Goal: Task Accomplishment & Management: Manage account settings

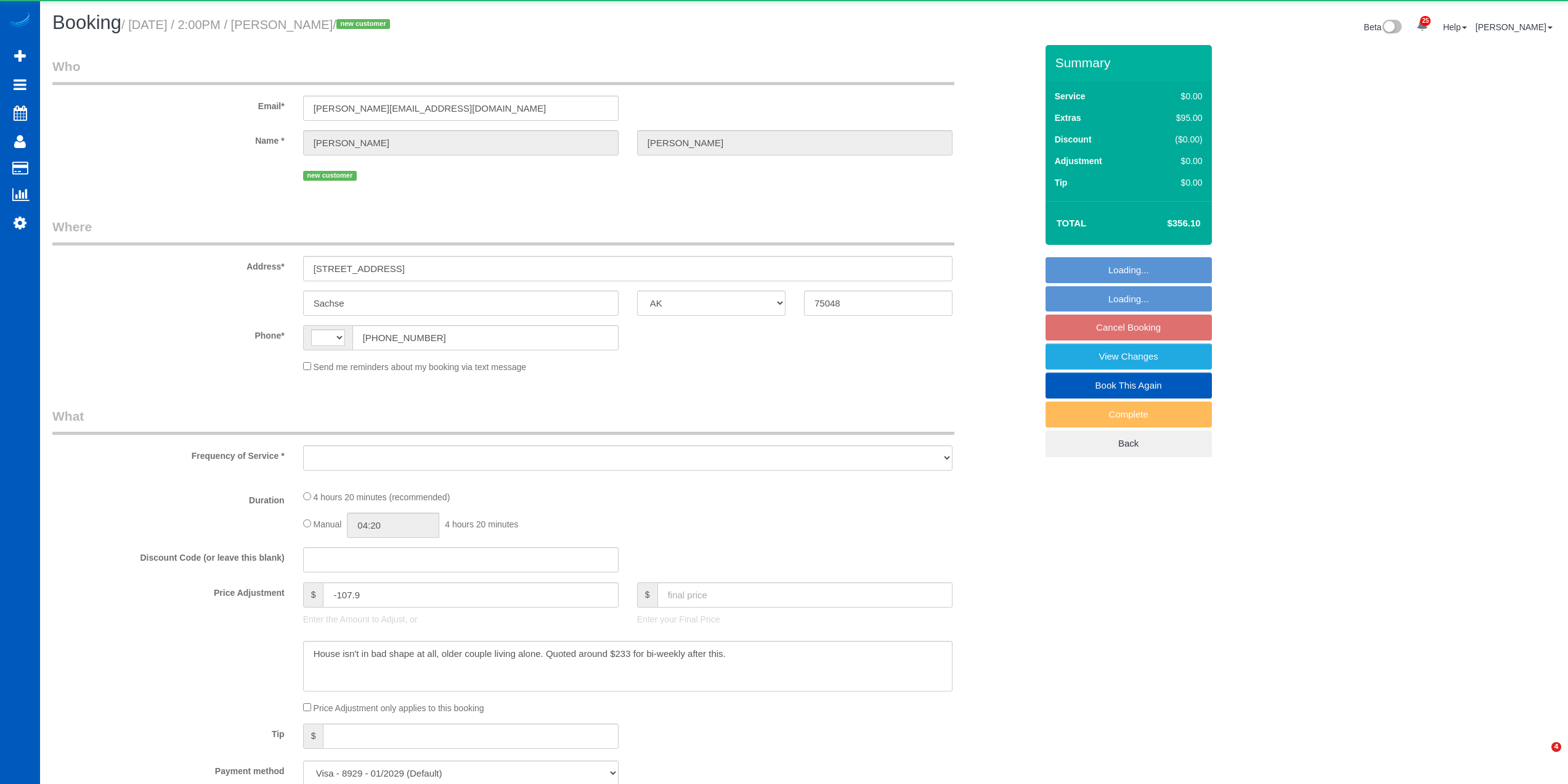
select select "[GEOGRAPHIC_DATA]"
select select "string:[GEOGRAPHIC_DATA]"
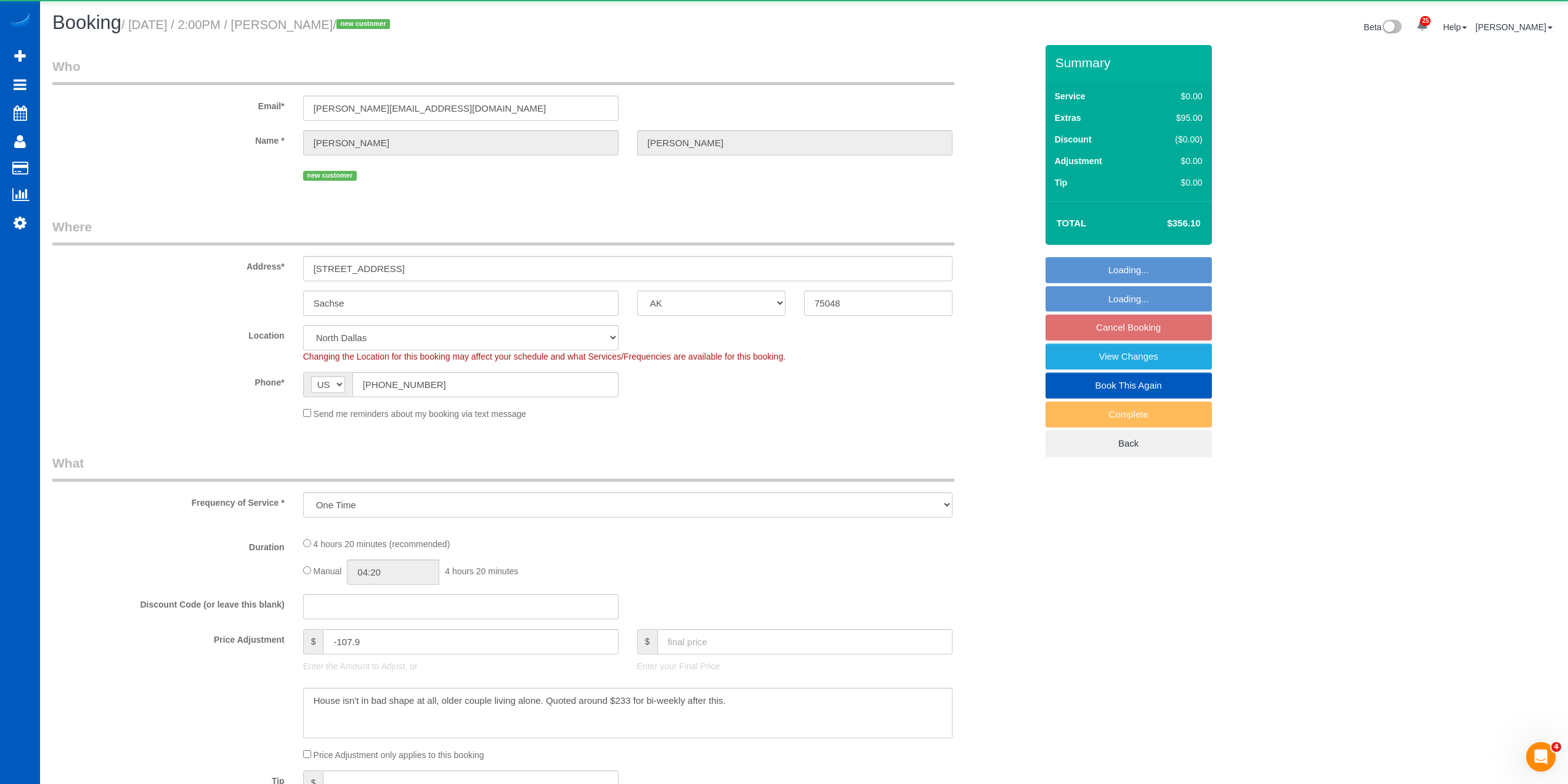
select select "object:3022"
select select "199"
select select "2001"
select select "4"
select select "2"
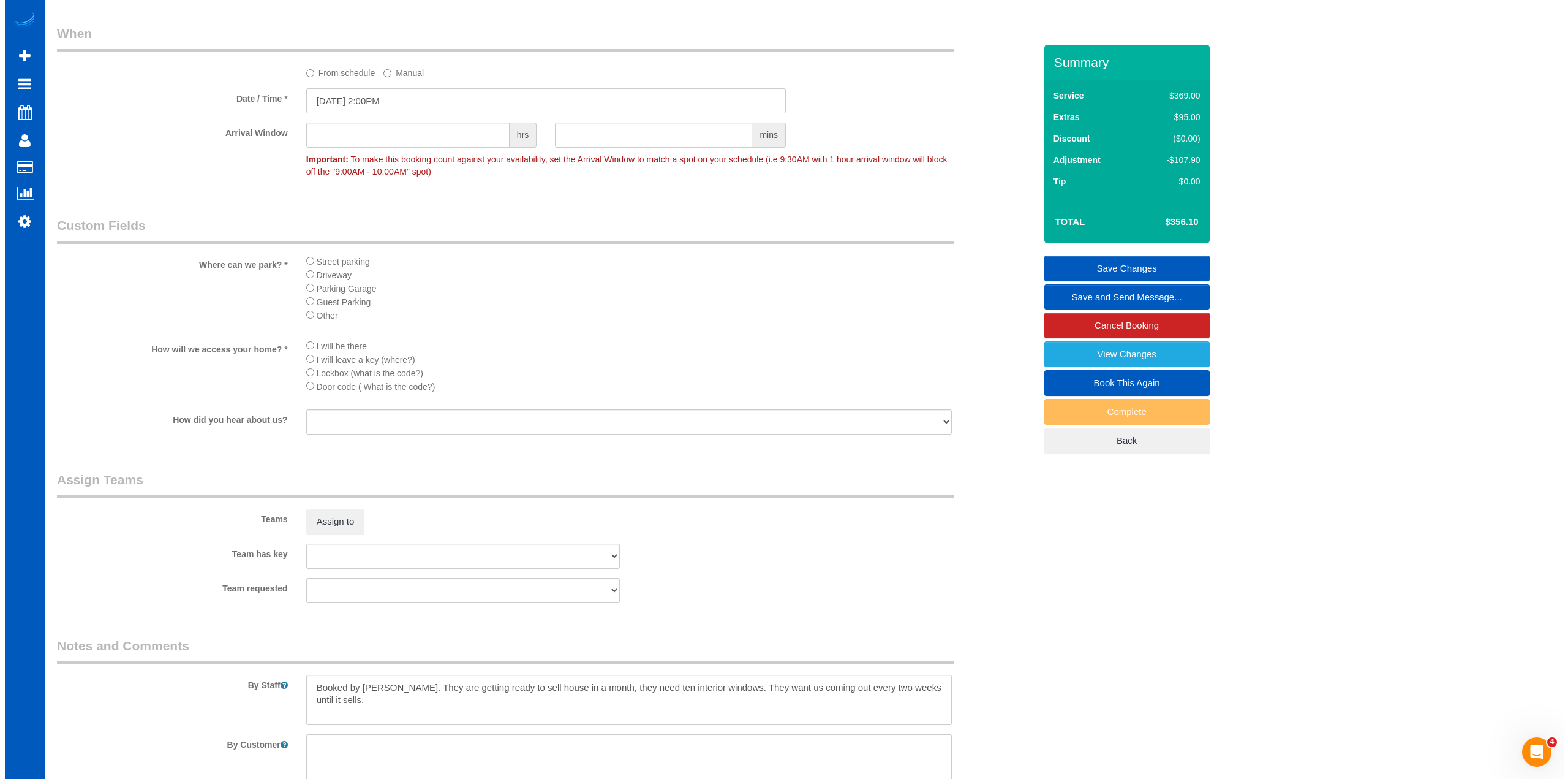
scroll to position [1225, 0]
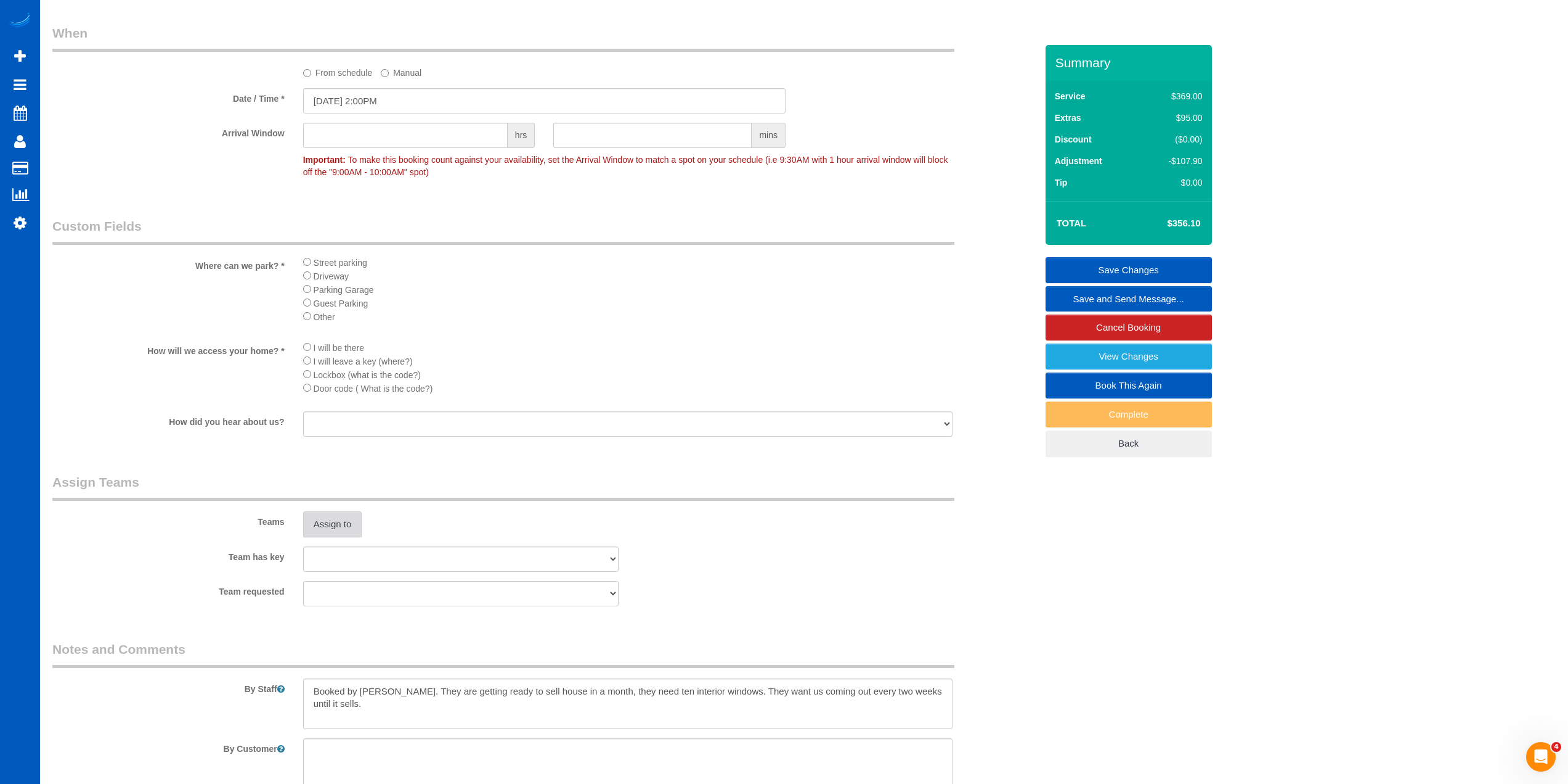
click at [325, 514] on button "Assign to" at bounding box center [333, 523] width 59 height 26
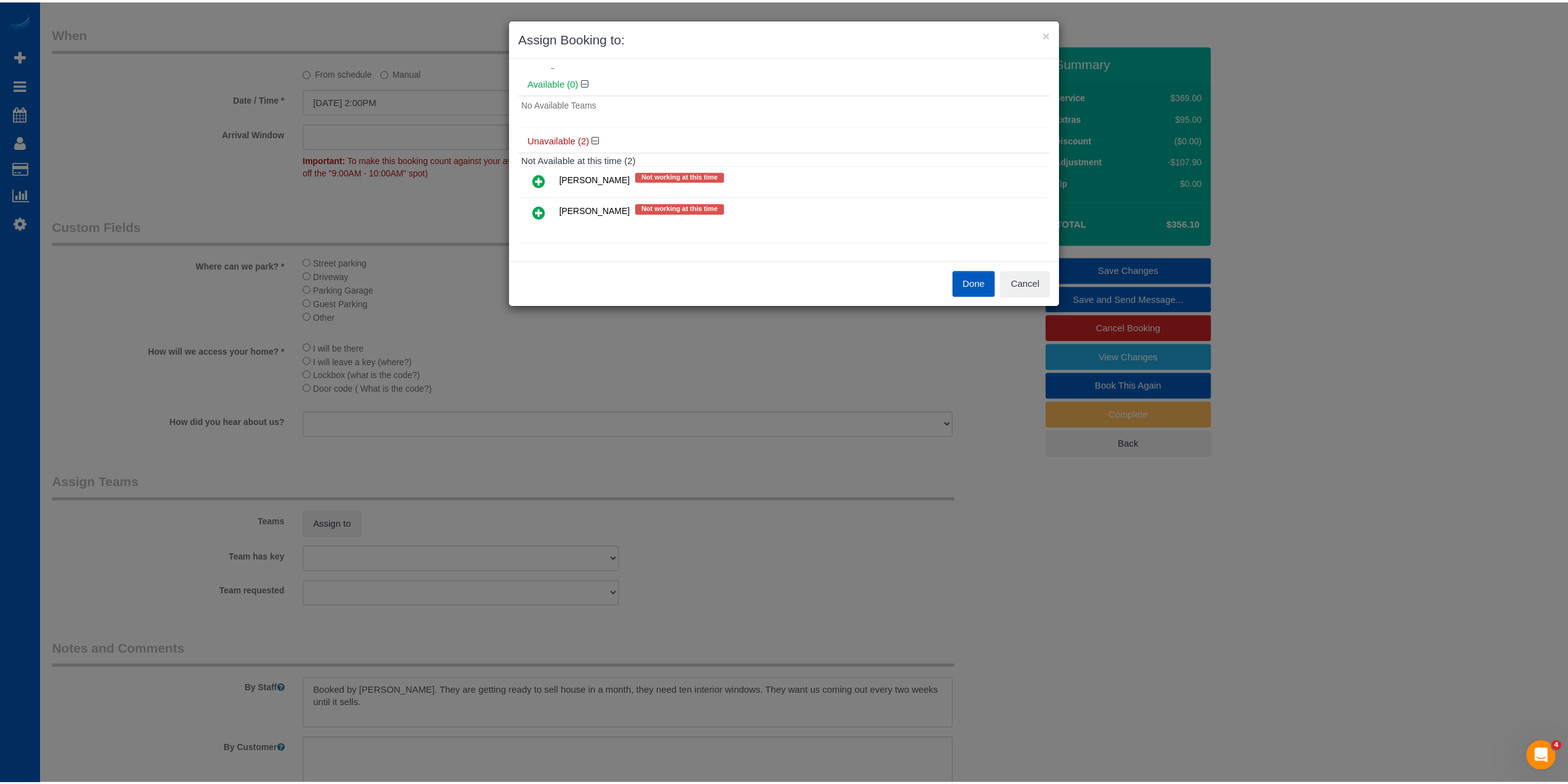
scroll to position [38, 0]
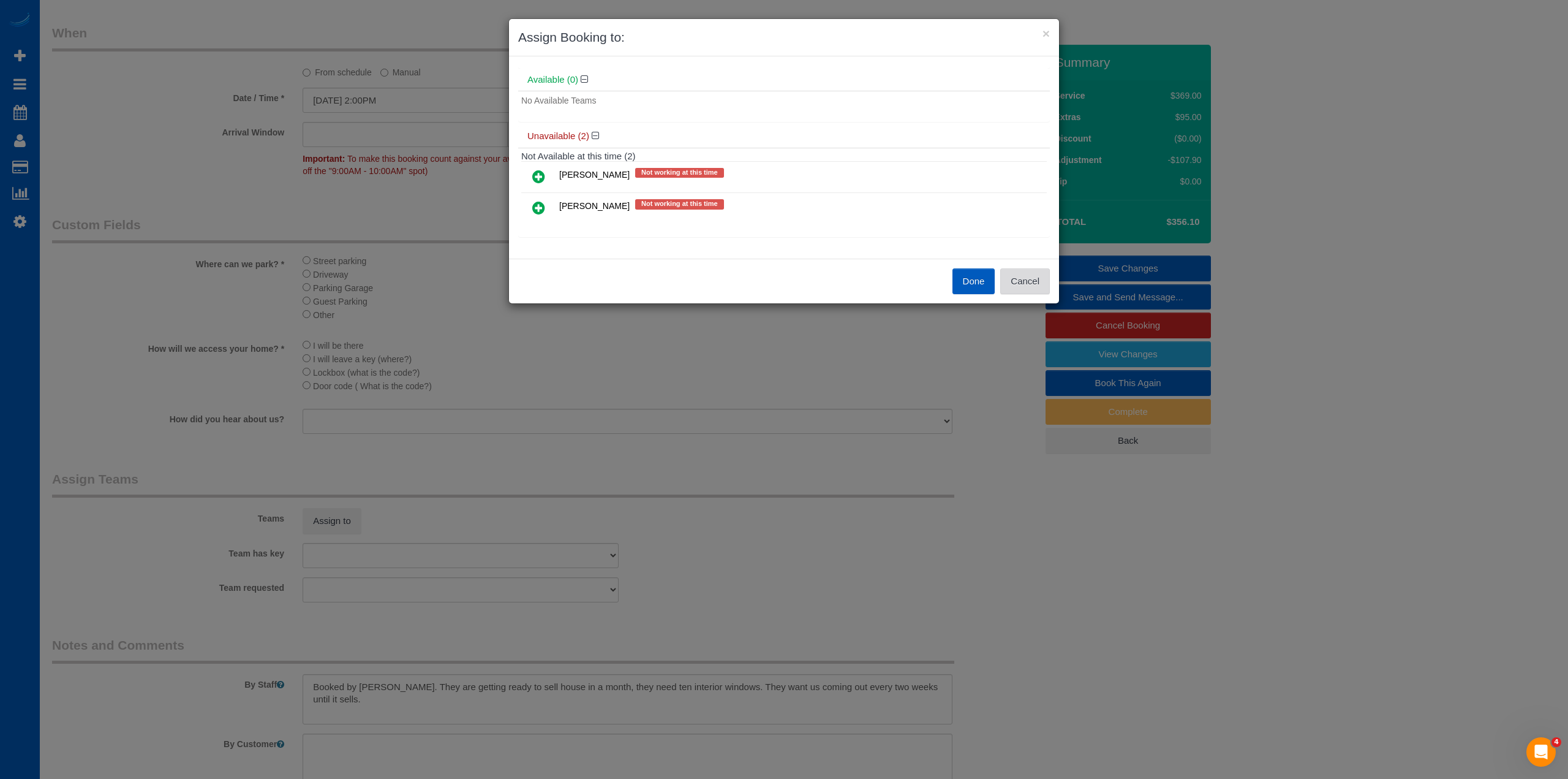
click at [1013, 277] on button "Cancel" at bounding box center [1025, 280] width 50 height 26
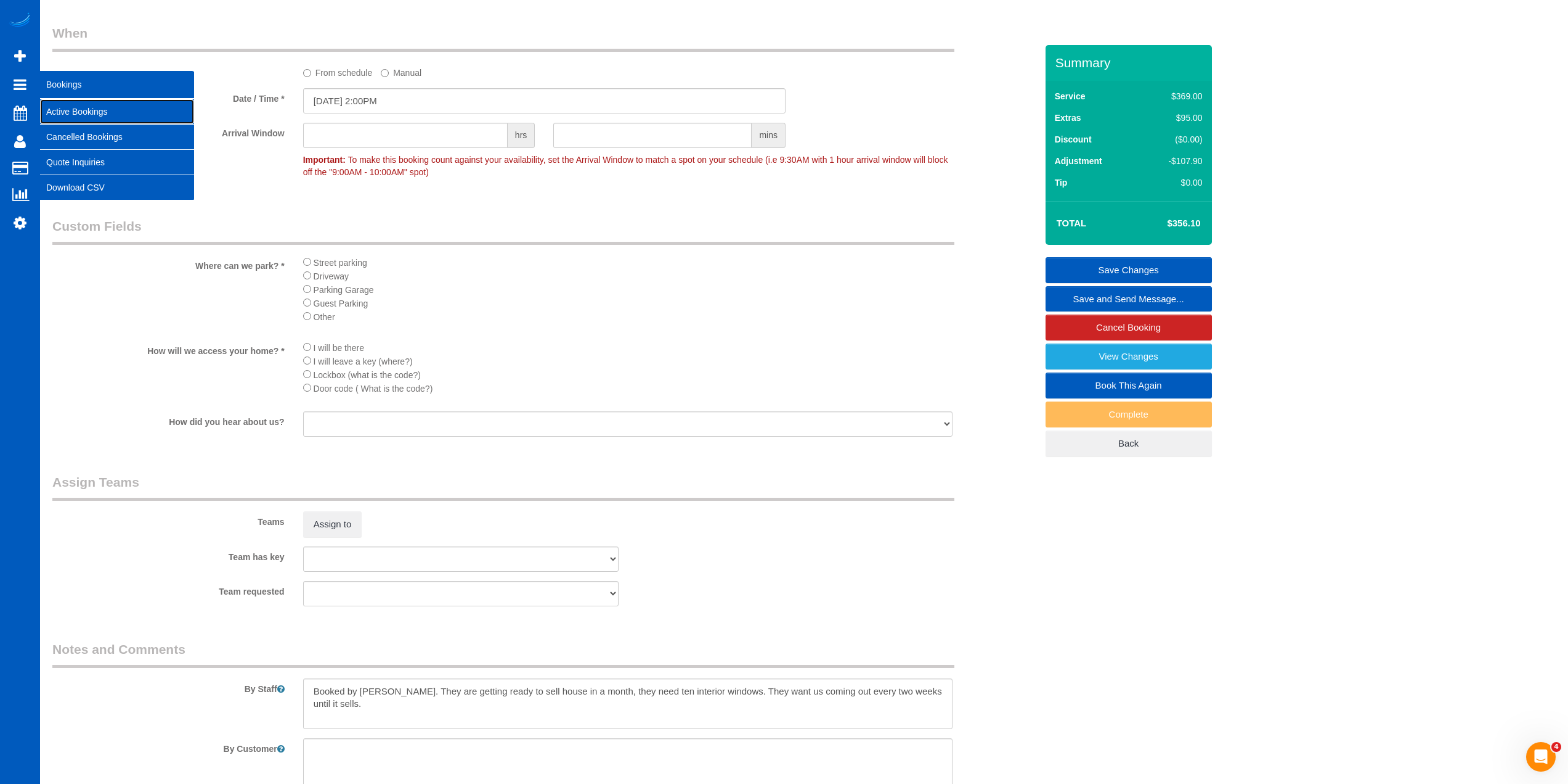
click at [106, 113] on link "Active Bookings" at bounding box center [117, 112] width 154 height 25
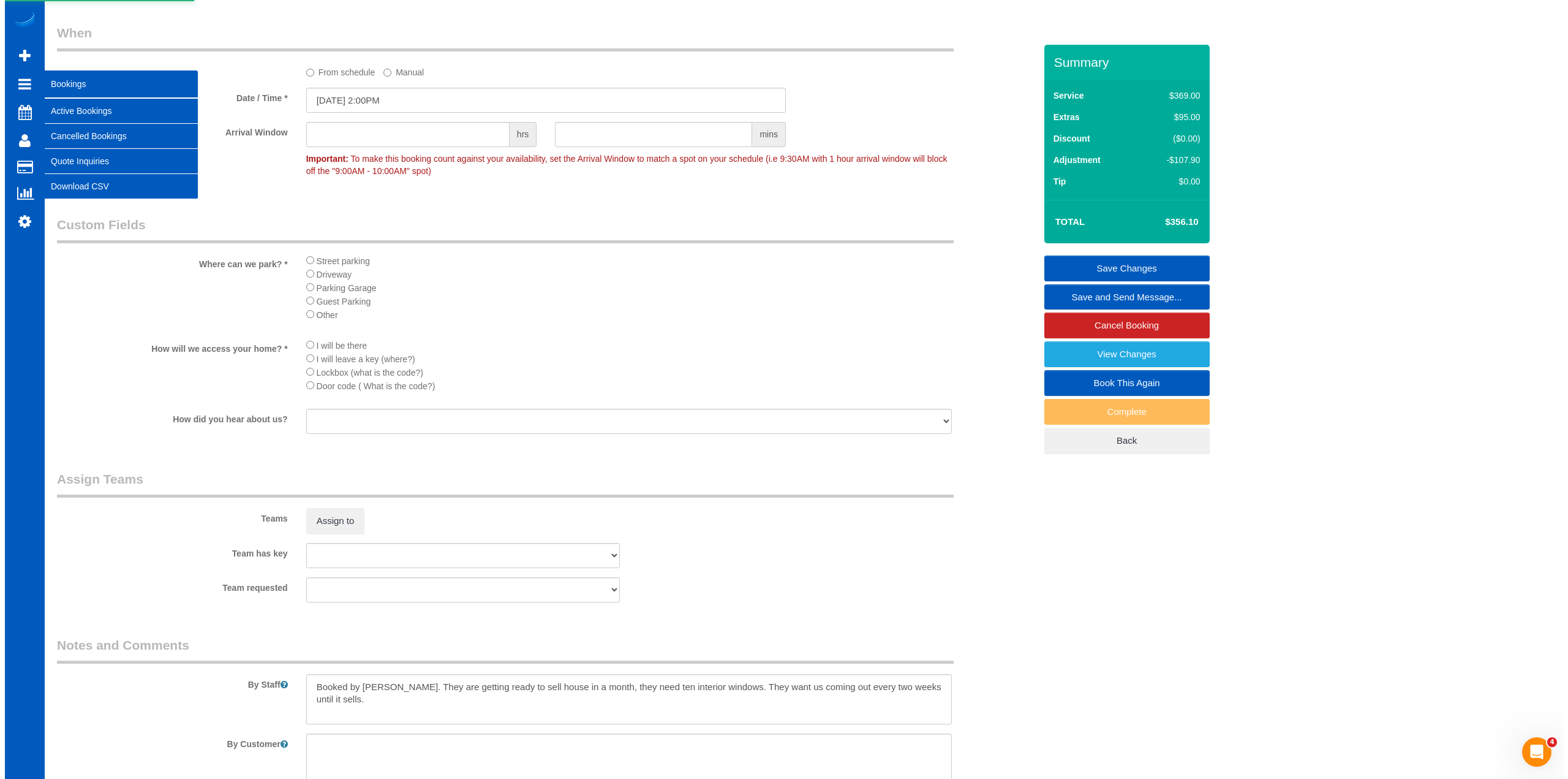
scroll to position [0, 0]
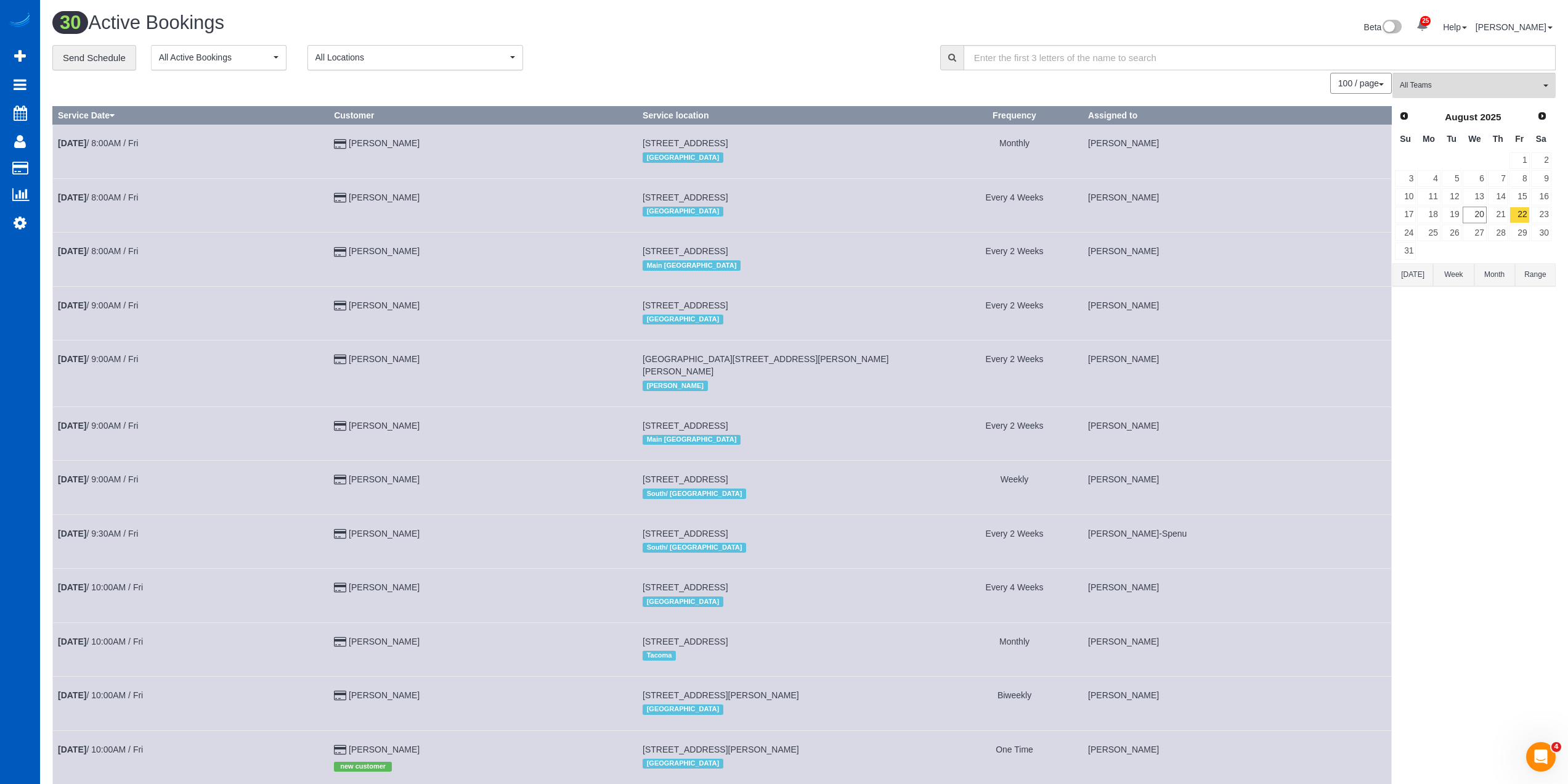
click at [1475, 215] on link "20" at bounding box center [1474, 214] width 23 height 17
click at [1452, 219] on link "19" at bounding box center [1452, 214] width 21 height 17
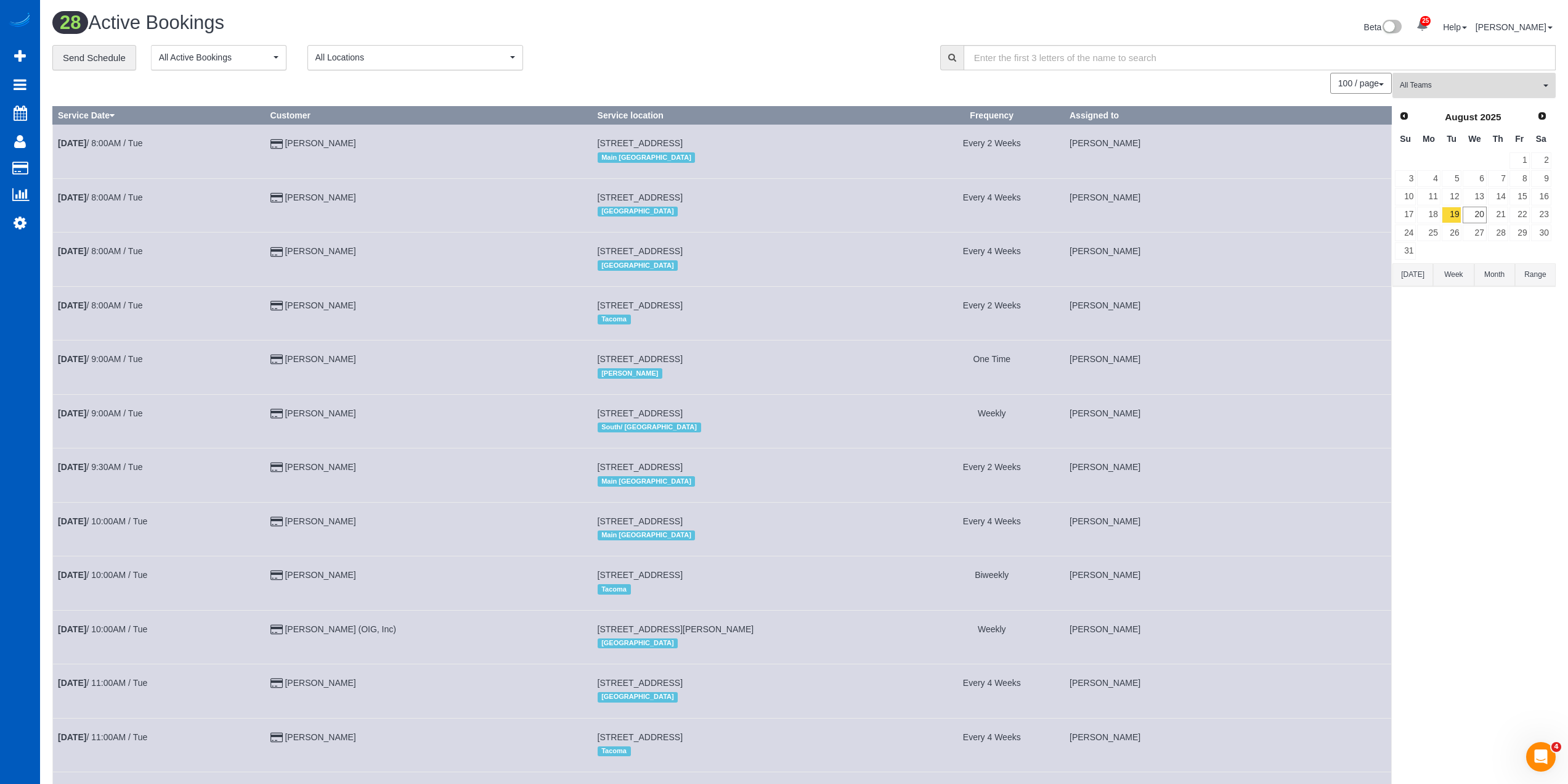
click at [1512, 83] on span "All Teams" at bounding box center [1470, 86] width 140 height 11
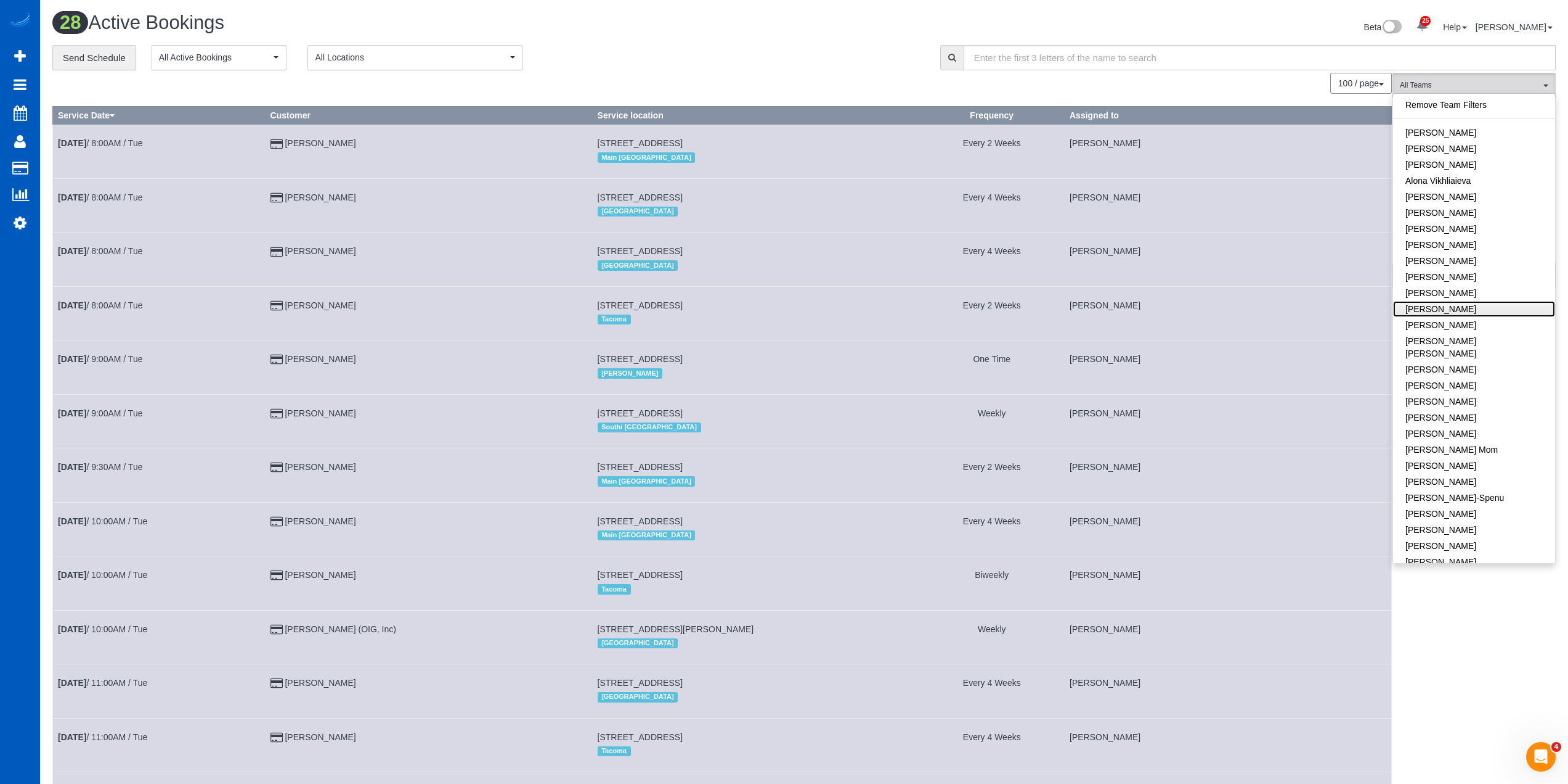
click at [1476, 312] on link "[PERSON_NAME]" at bounding box center [1474, 309] width 162 height 16
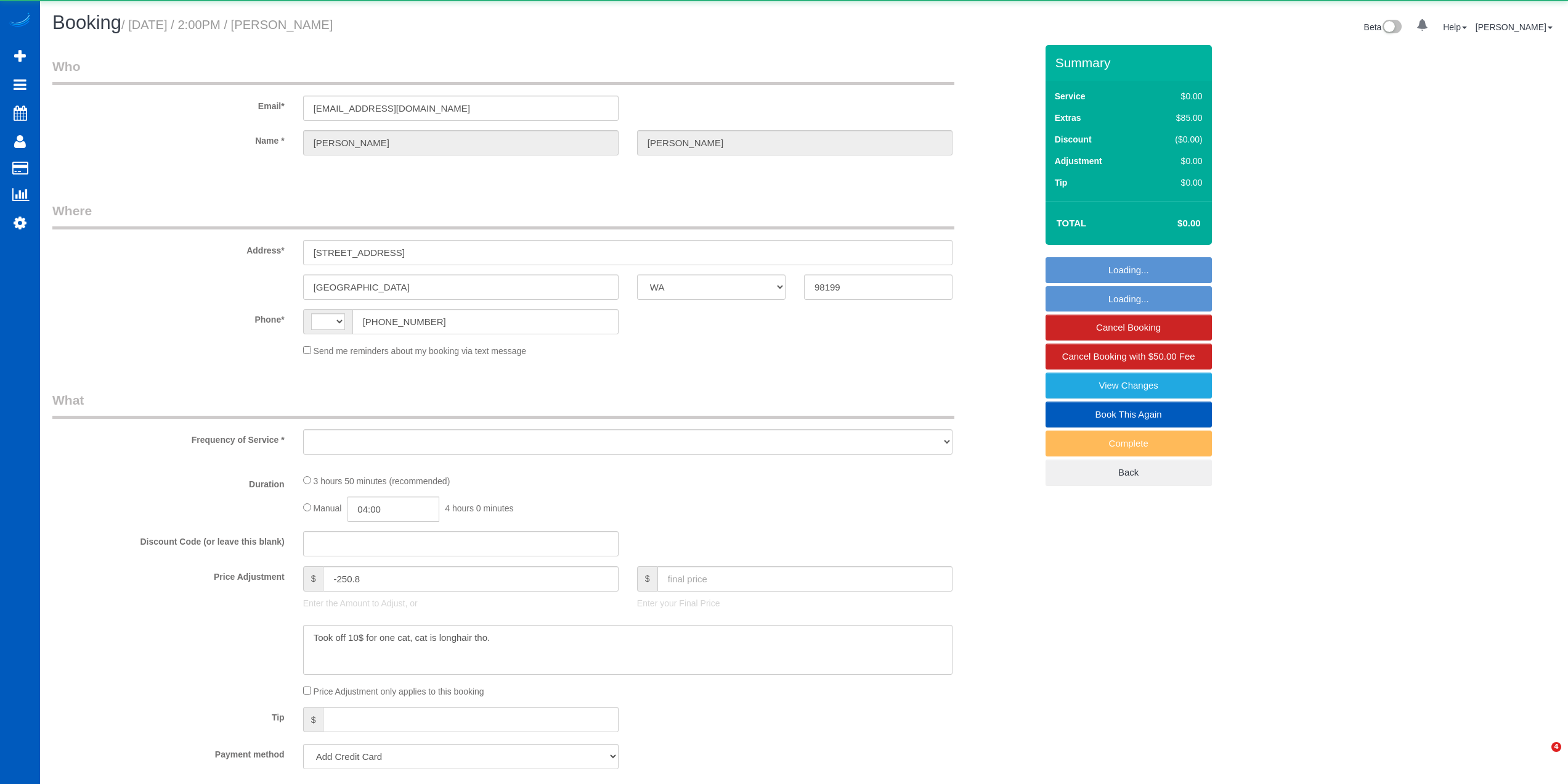
select select "WA"
select select "string:[GEOGRAPHIC_DATA]"
select select "object:1163"
select select "string:fspay-9fed6d15-7bbe-4e6d-b0d0-519fc81b2ee5"
select select "199"
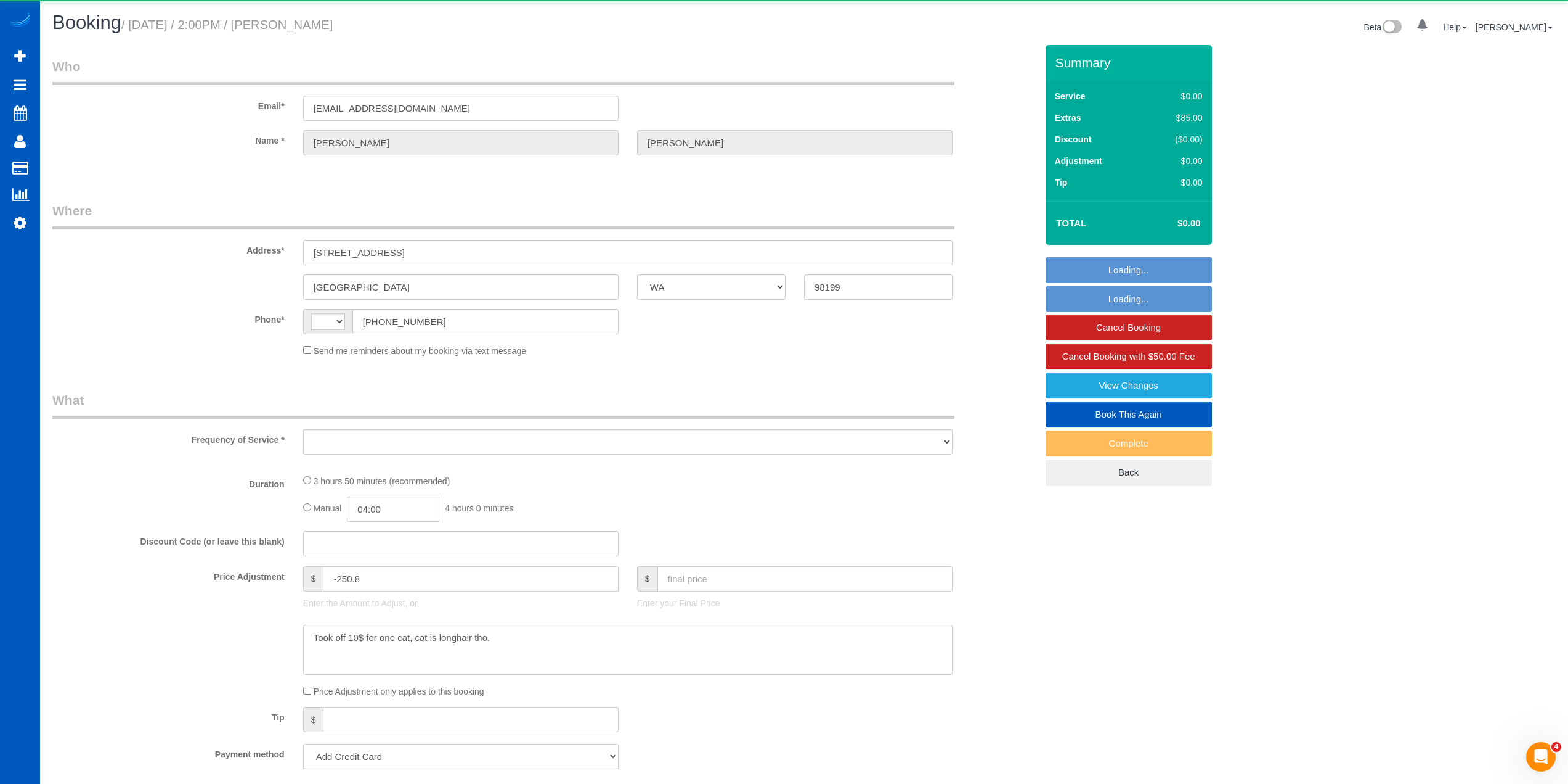
select select "1001"
select select "3"
select select "4"
select select "spot1"
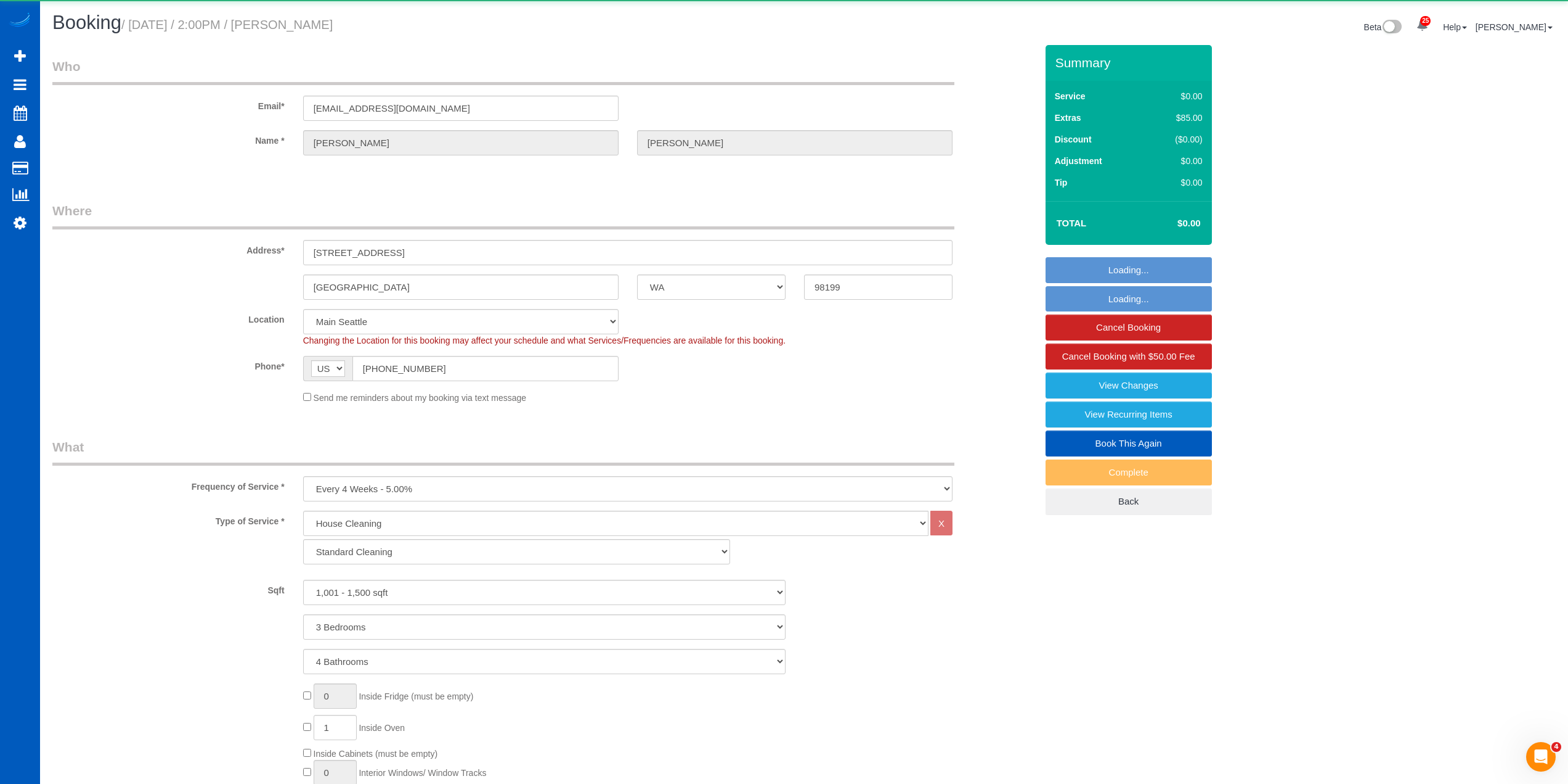
select select "1001"
select select "3"
select select "4"
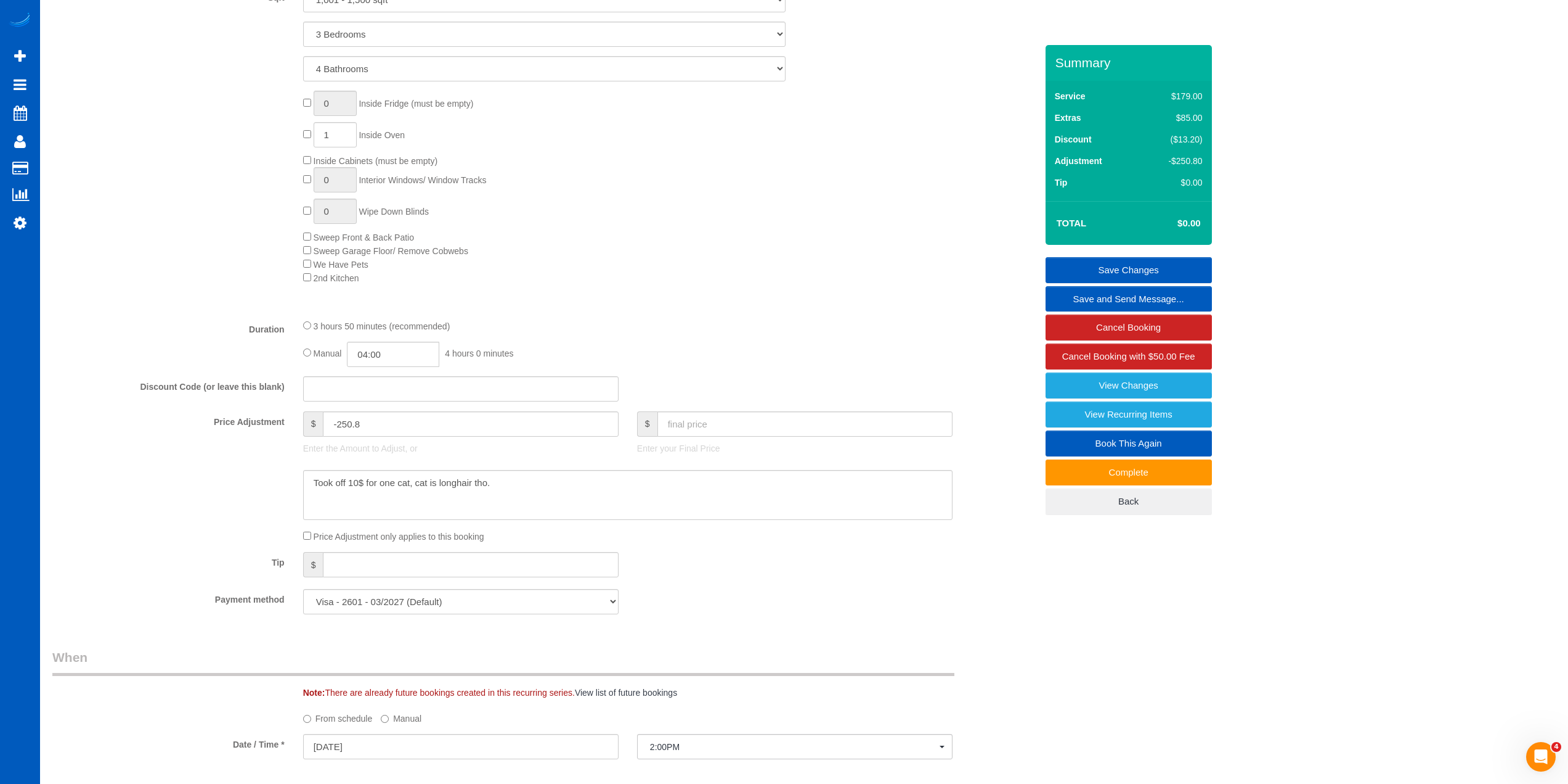
scroll to position [585, 0]
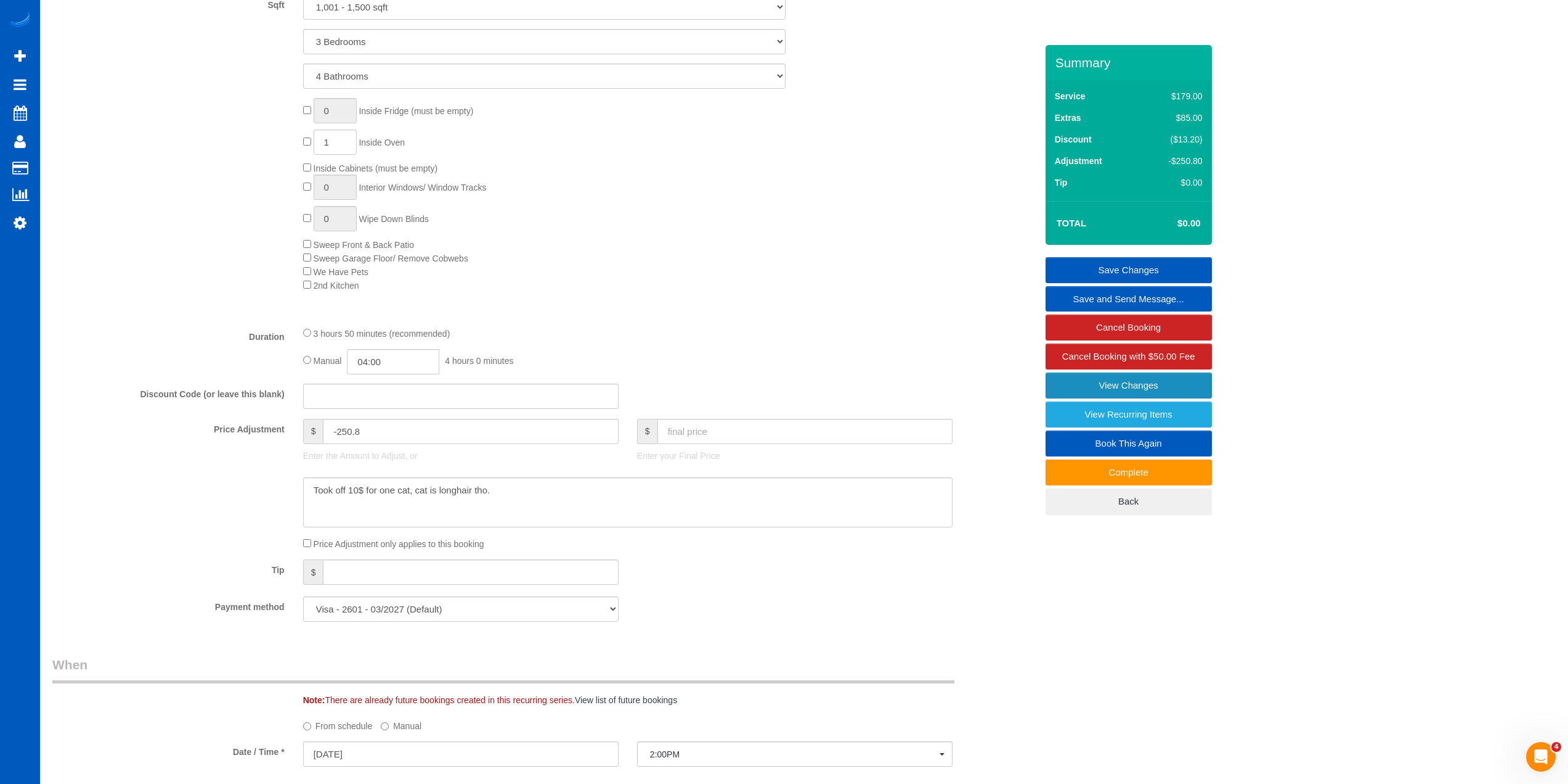
click at [1156, 380] on link "View Changes" at bounding box center [1129, 385] width 166 height 26
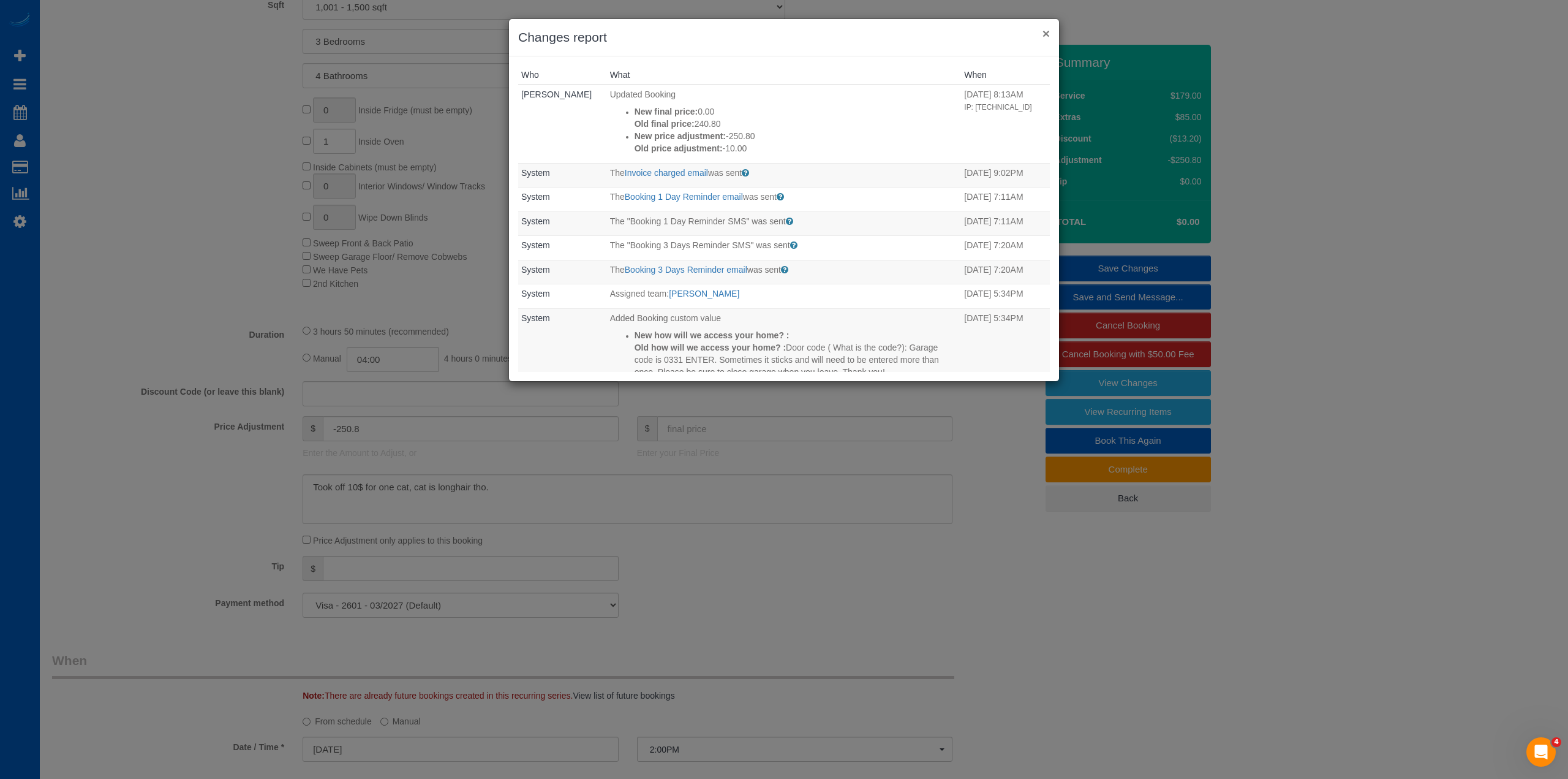
click at [1045, 29] on button "×" at bounding box center [1046, 33] width 7 height 12
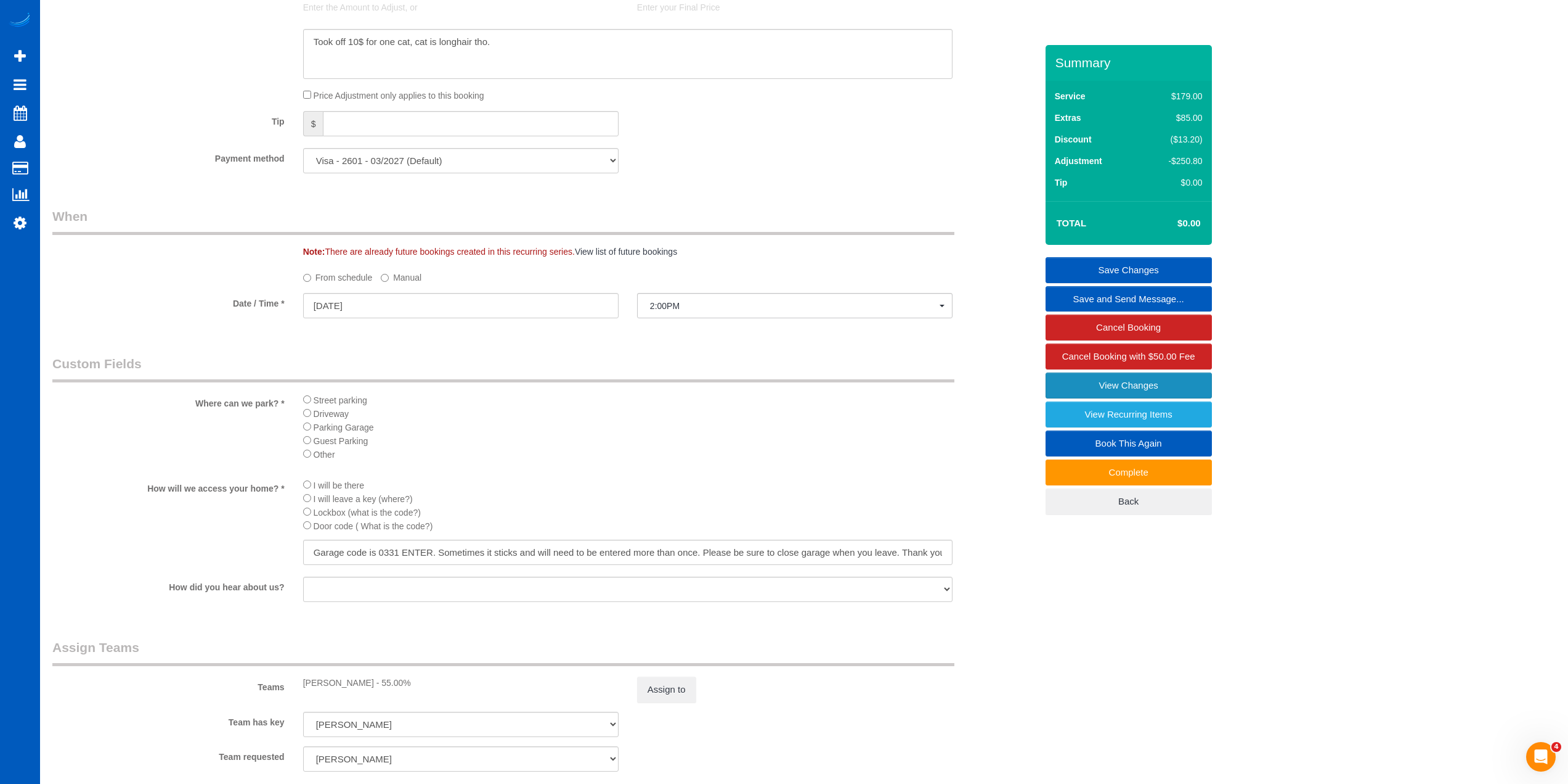
scroll to position [1017, 0]
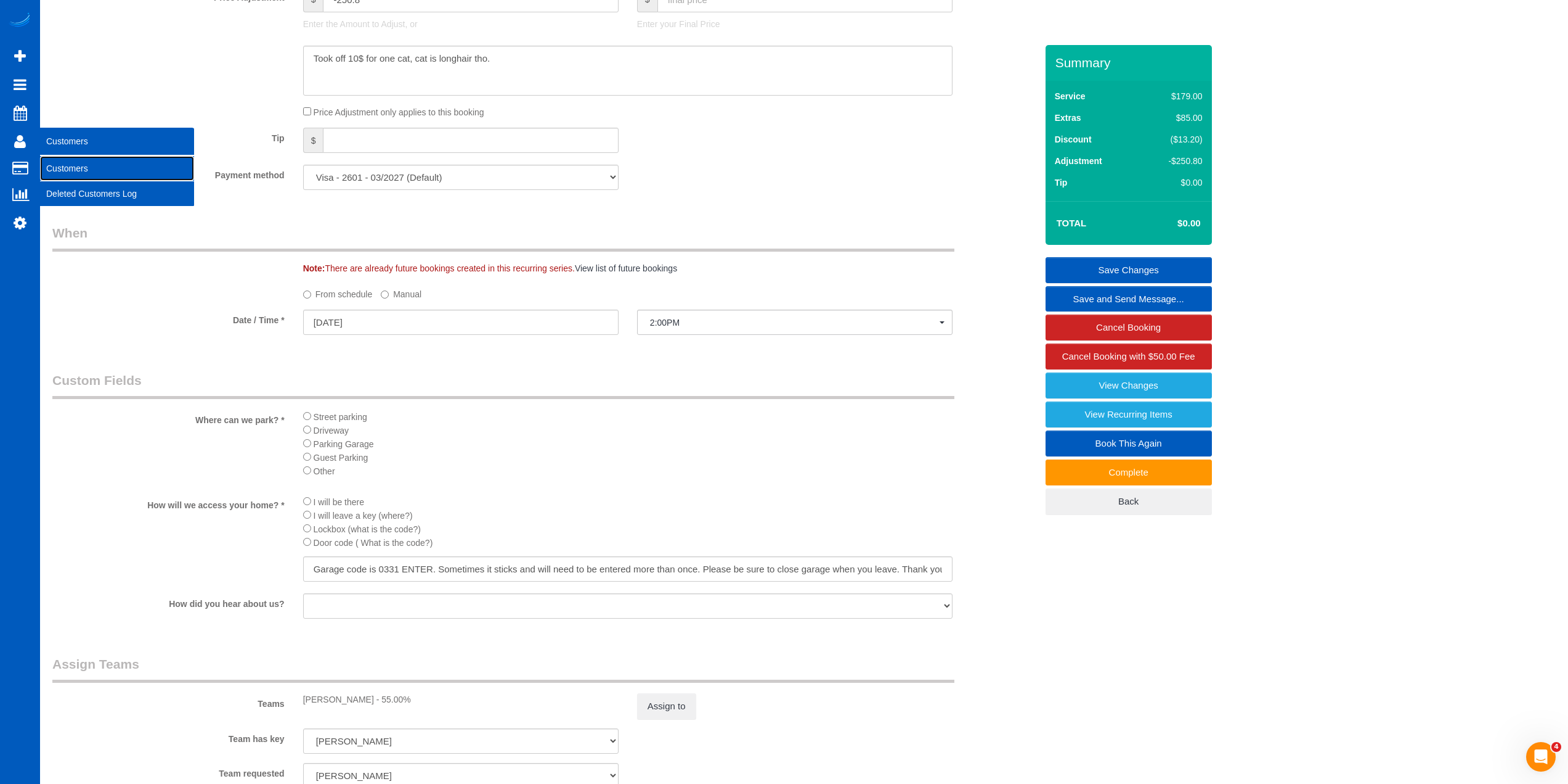
click at [87, 166] on link "Customers" at bounding box center [117, 169] width 154 height 25
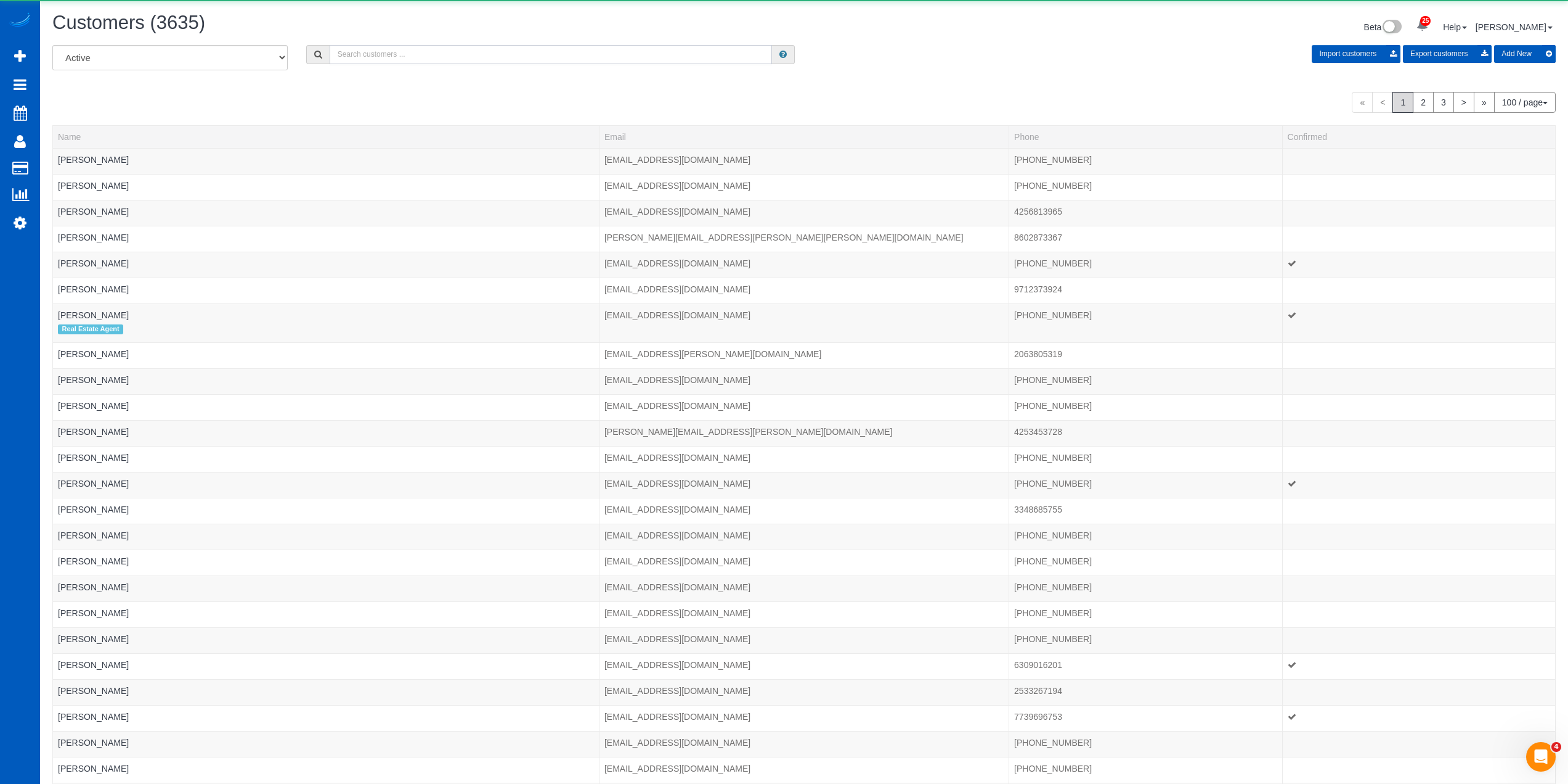
click at [499, 52] on input "text" at bounding box center [551, 54] width 443 height 19
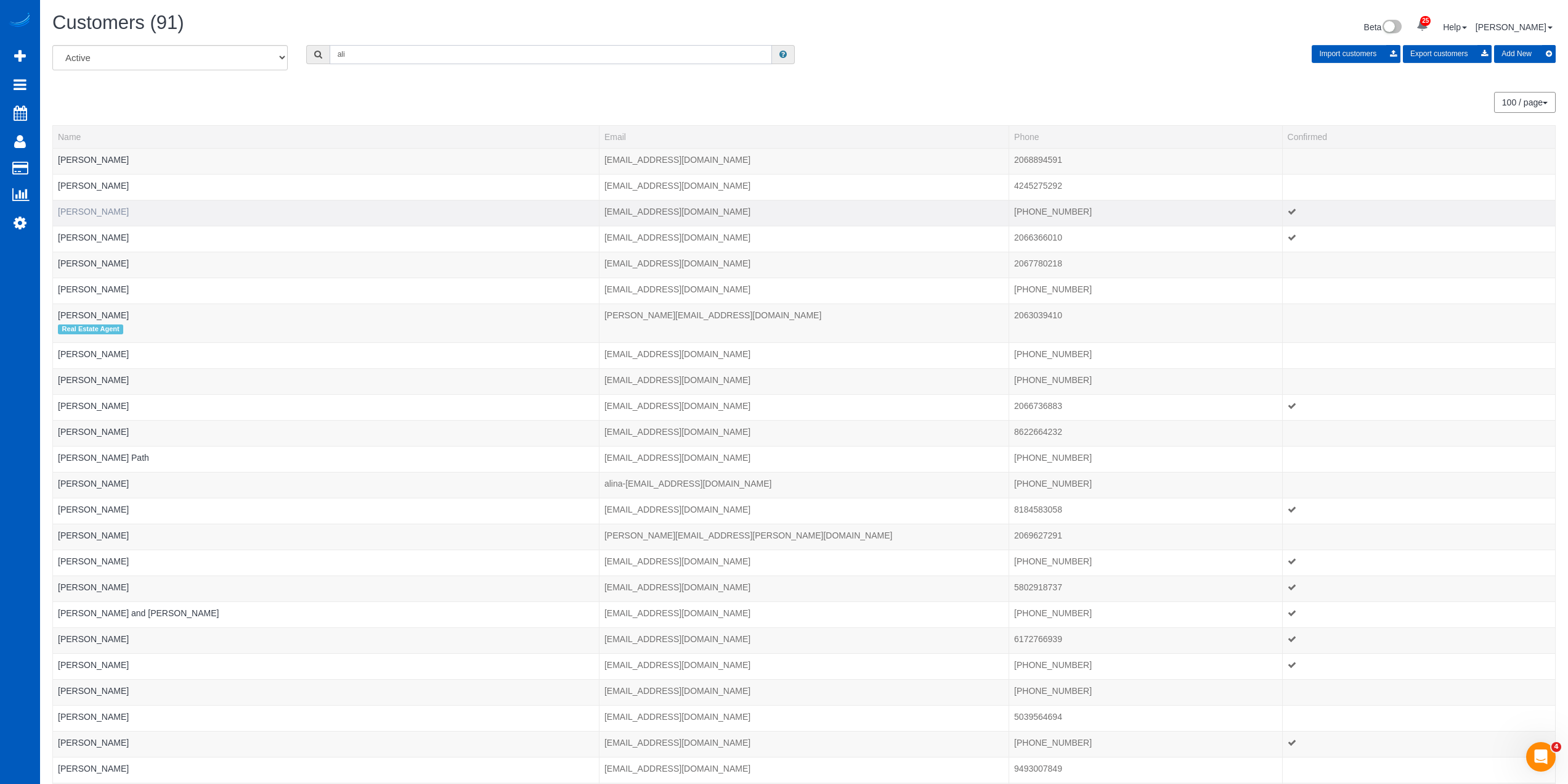
type input "ali"
click at [90, 208] on link "Ali Klima" at bounding box center [93, 211] width 71 height 10
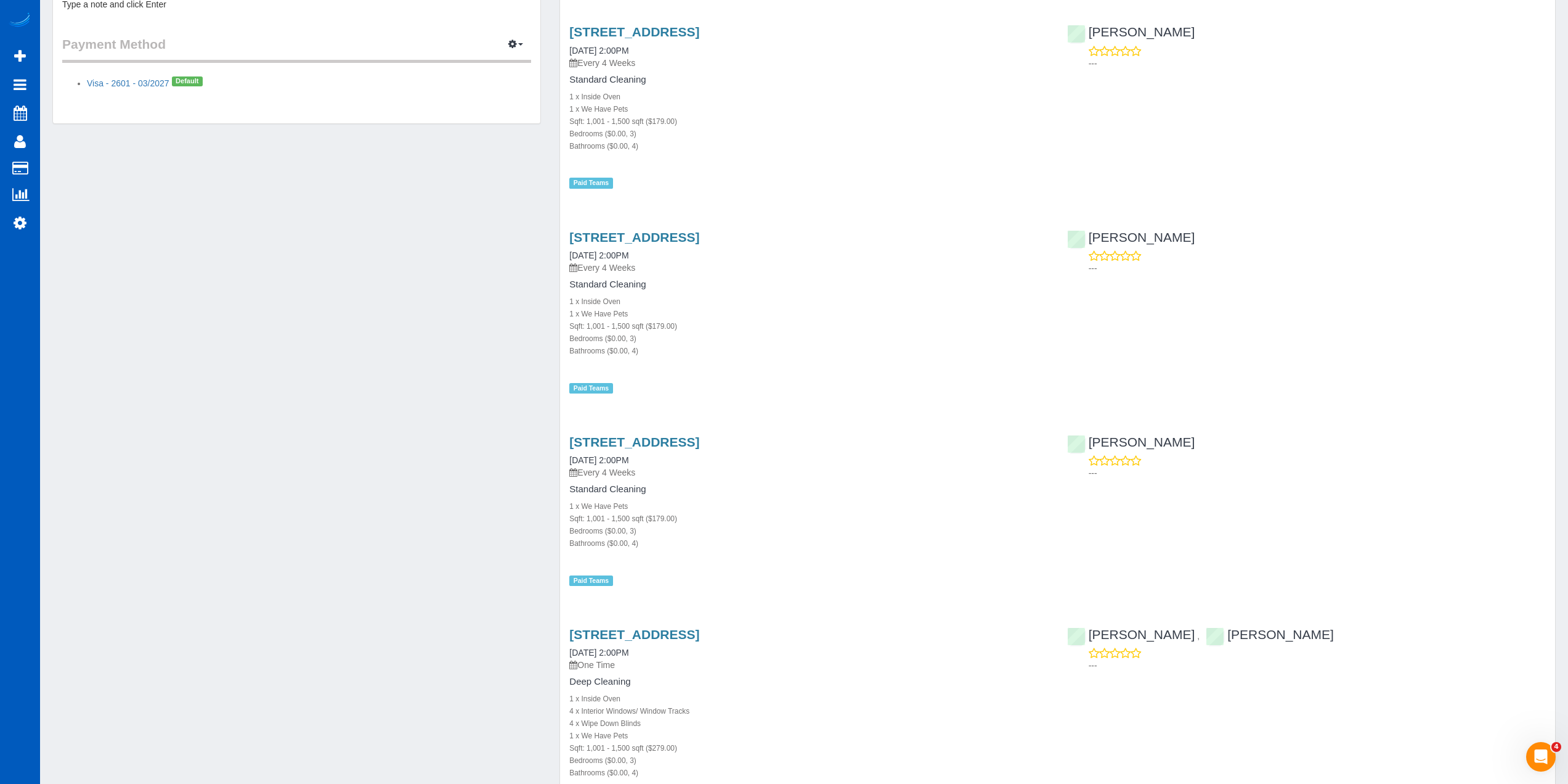
scroll to position [621, 0]
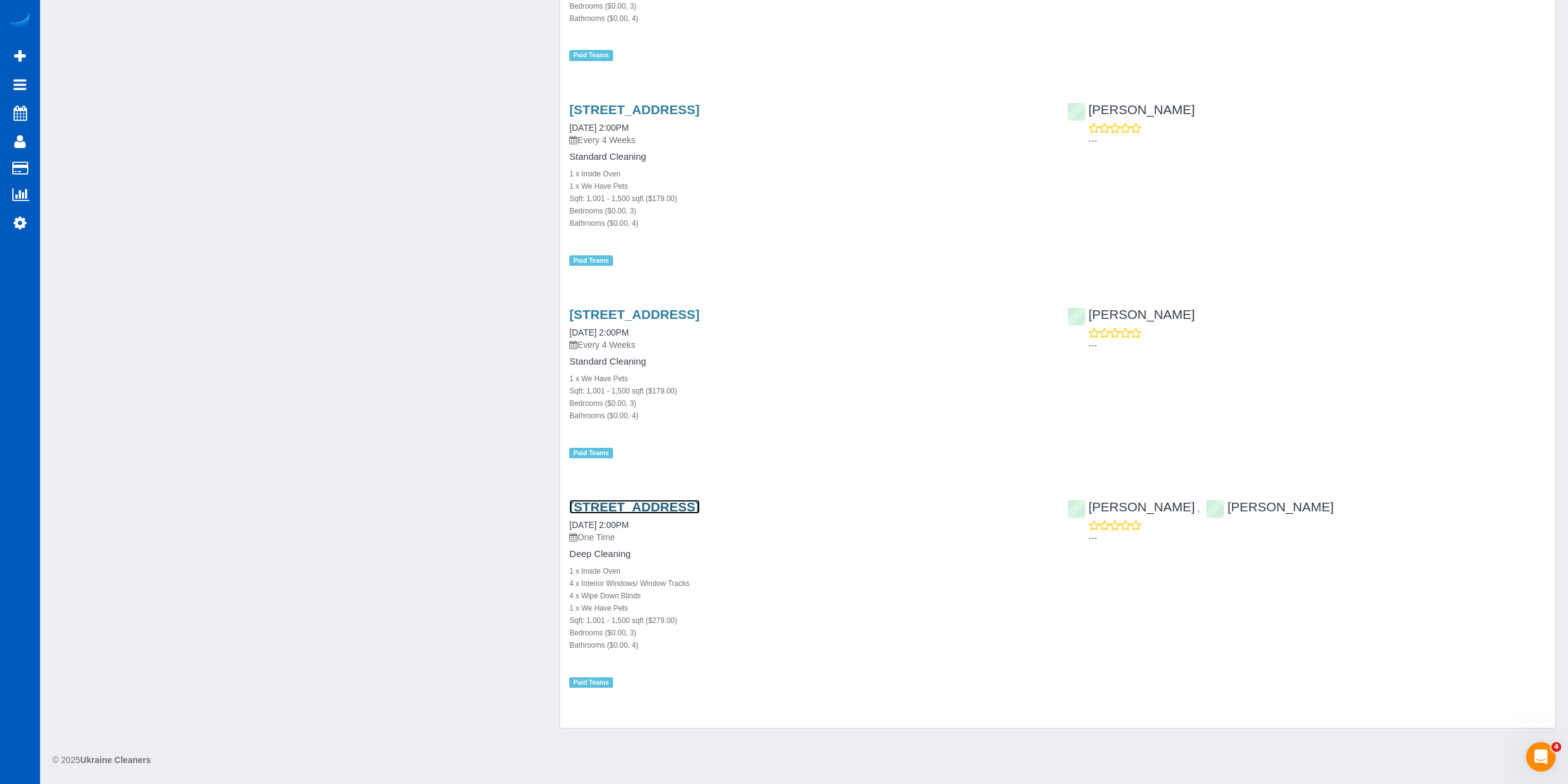
click at [700, 510] on link "3453 22nd Ave W, B, Seattle, WA 98199" at bounding box center [635, 506] width 130 height 14
click at [673, 313] on link "3453 22nd Ave W, B, Seattle, WA 98199" at bounding box center [635, 314] width 130 height 14
click at [695, 308] on link "3453 22nd Ave W, B, Seattle, WA 98199" at bounding box center [635, 314] width 130 height 14
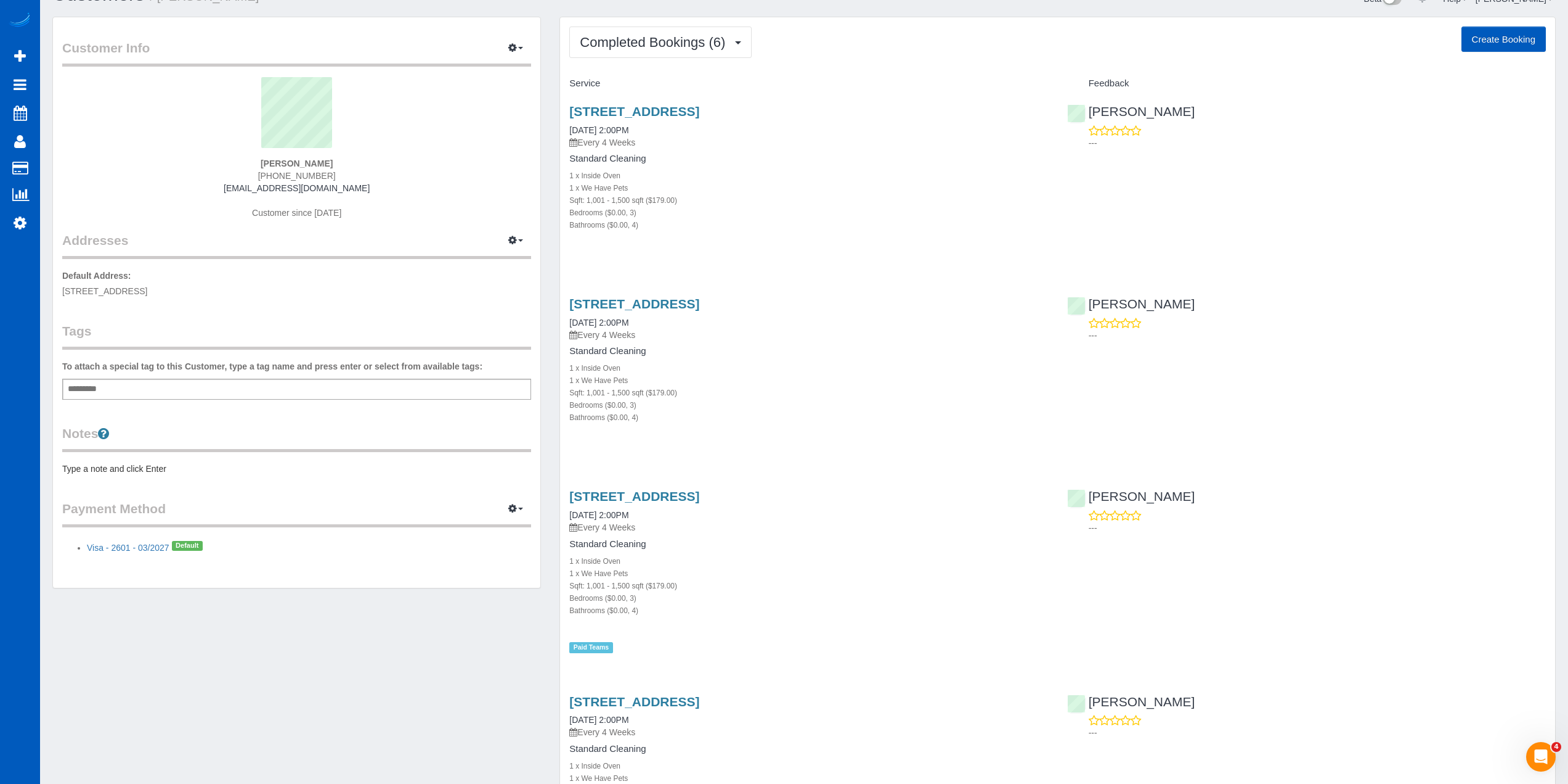
scroll to position [0, 0]
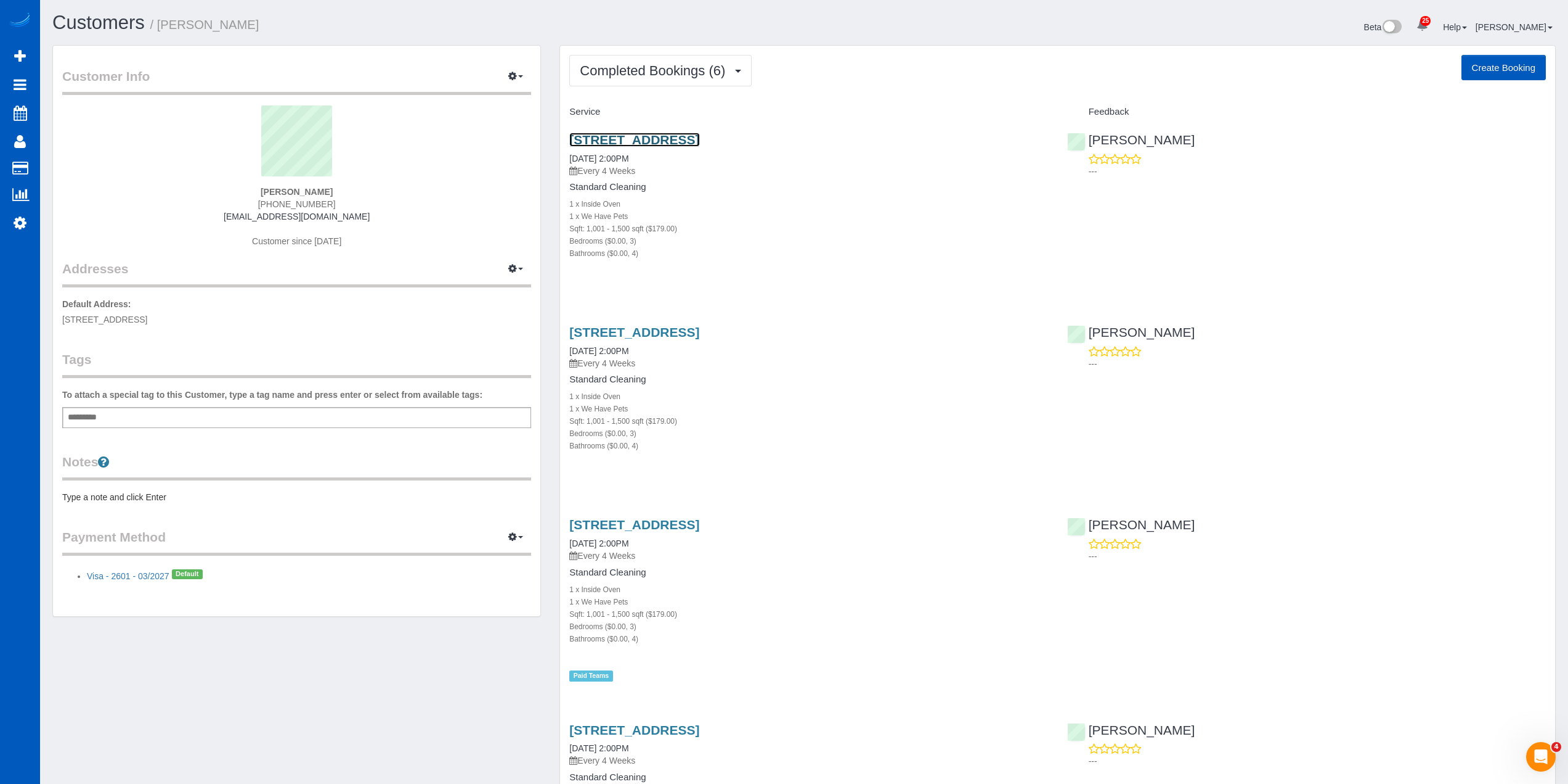
click at [700, 139] on link "3453 22nd Ave W, B, Seattle, WA 98199" at bounding box center [635, 139] width 130 height 14
click at [970, 406] on div "1 x We Have Pets" at bounding box center [809, 408] width 478 height 13
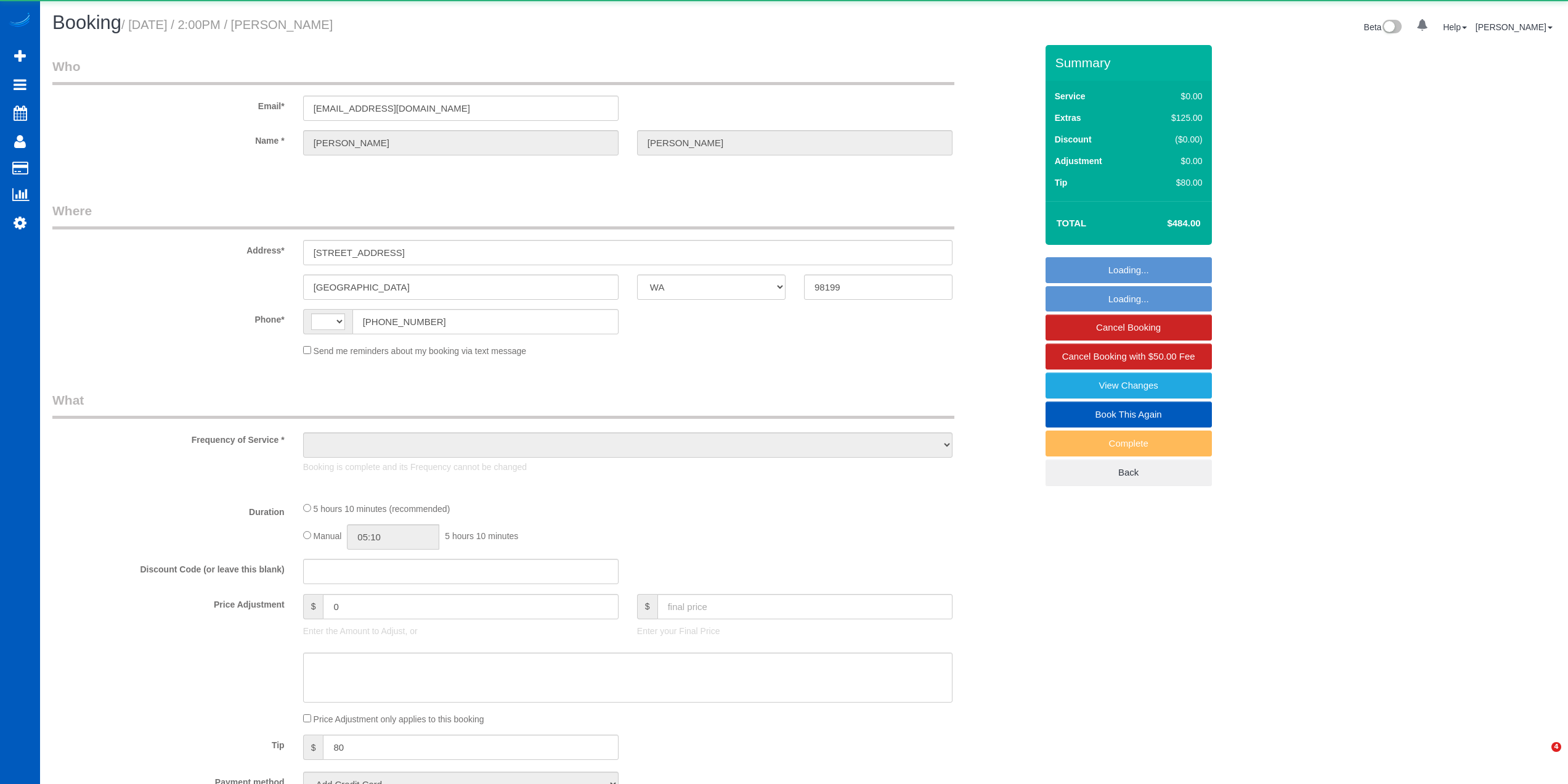
select select "WA"
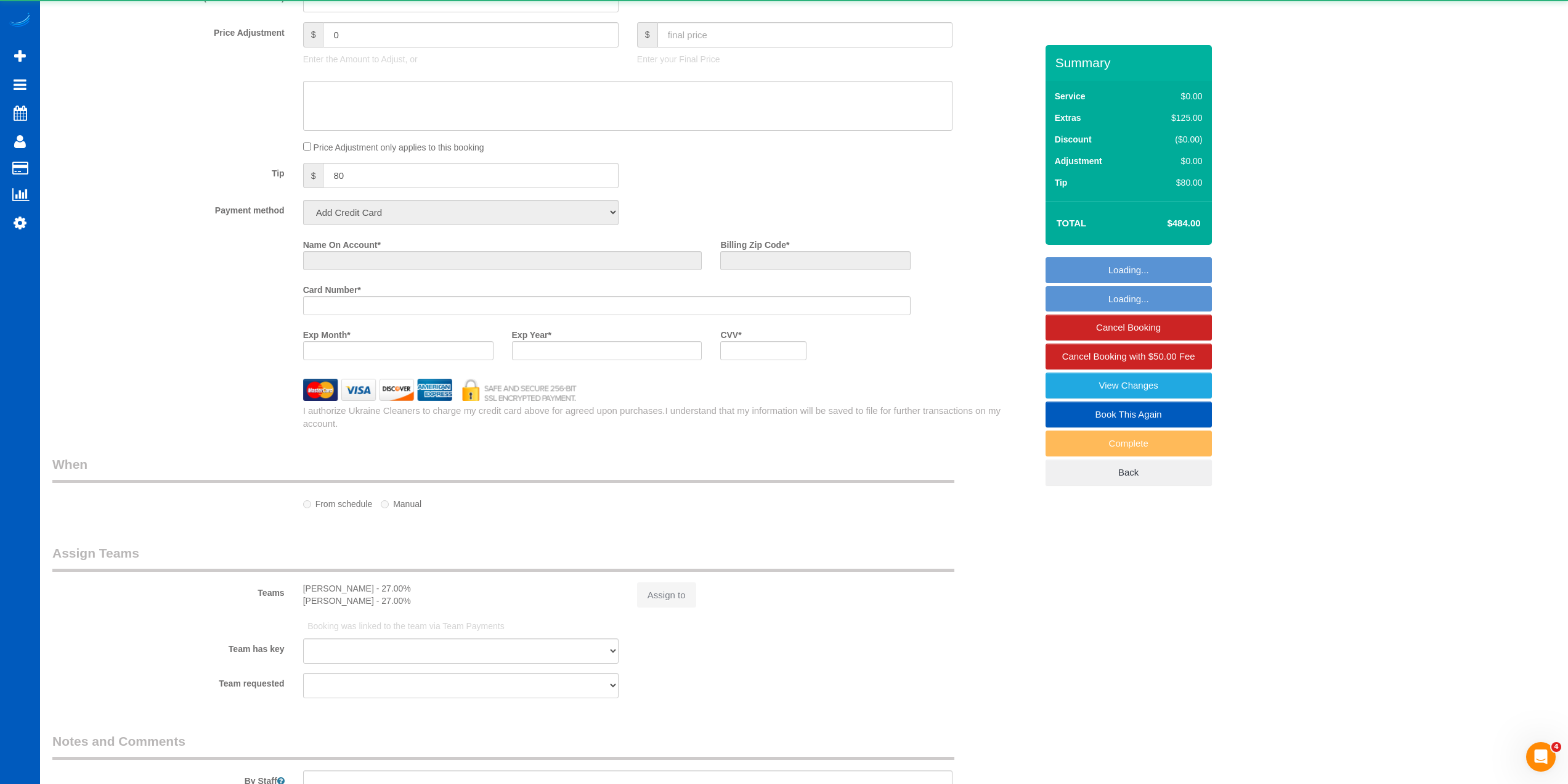
select select "string:[GEOGRAPHIC_DATA]"
select select "object:1255"
select select "string:fspay-9fed6d15-7bbe-4e6d-b0d0-519fc81b2ee5"
select select "199"
select select "1001"
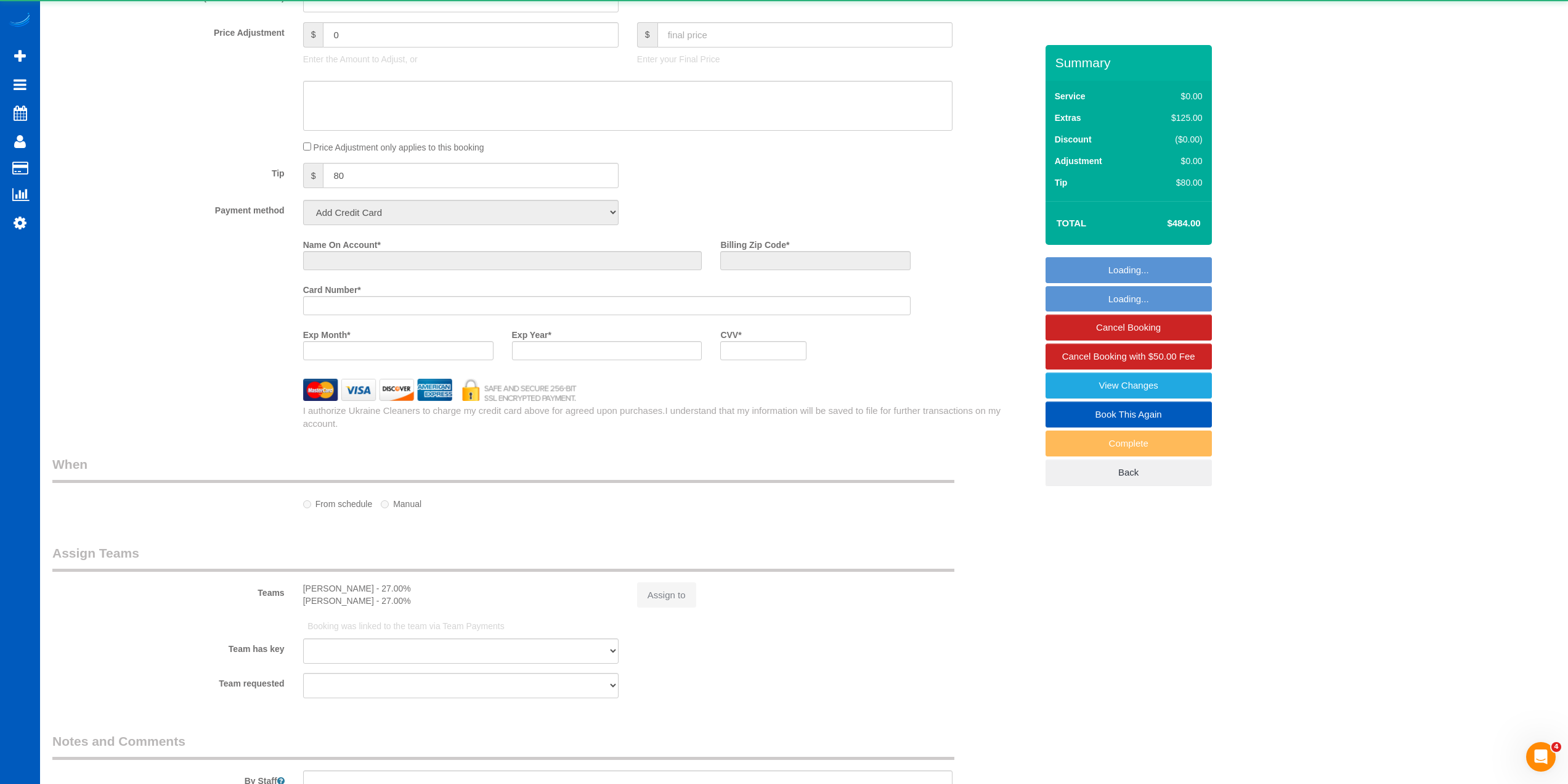
select select "3"
select select "4"
select select "spot1"
select select "number:10"
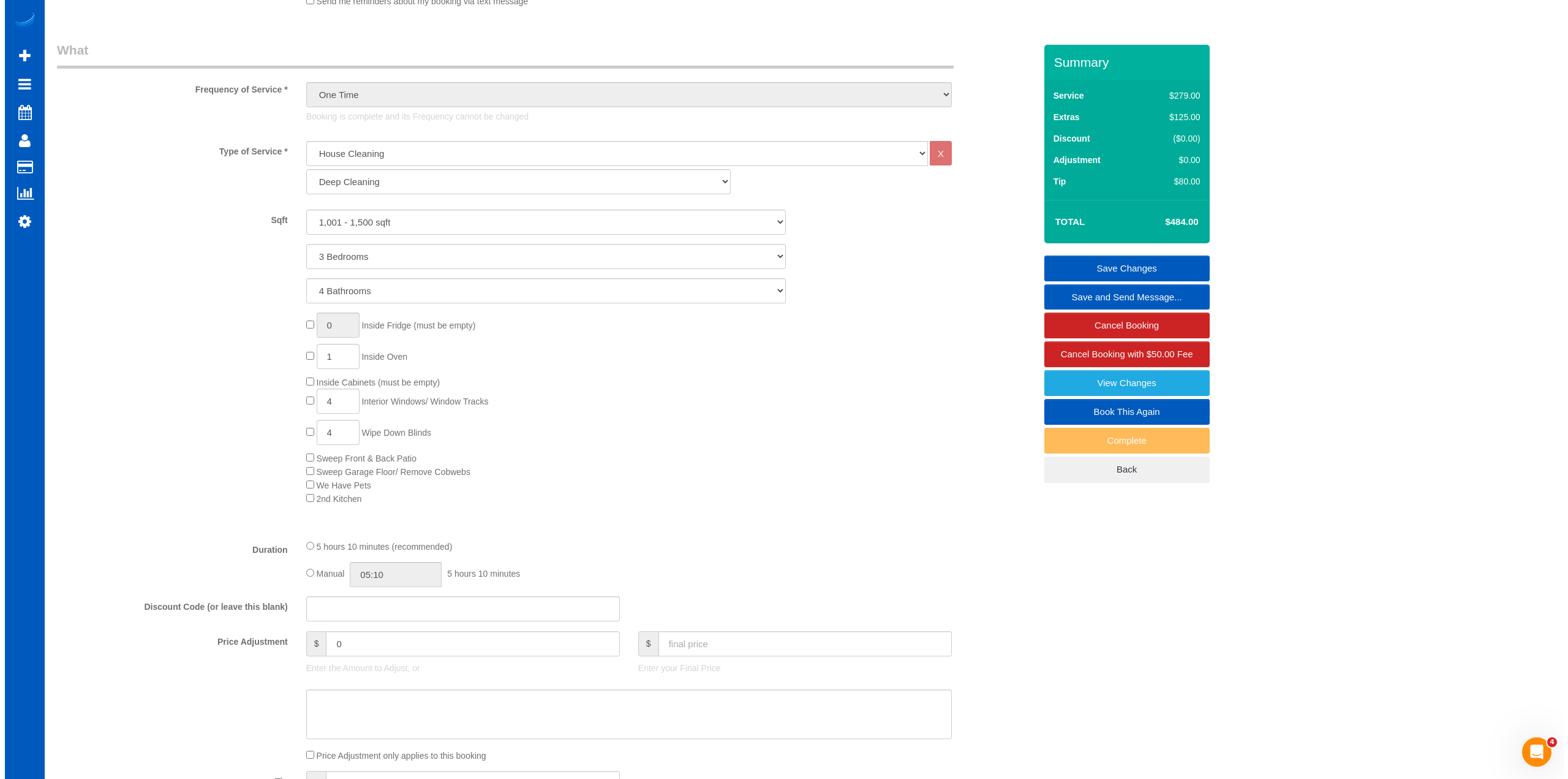
scroll to position [358, 0]
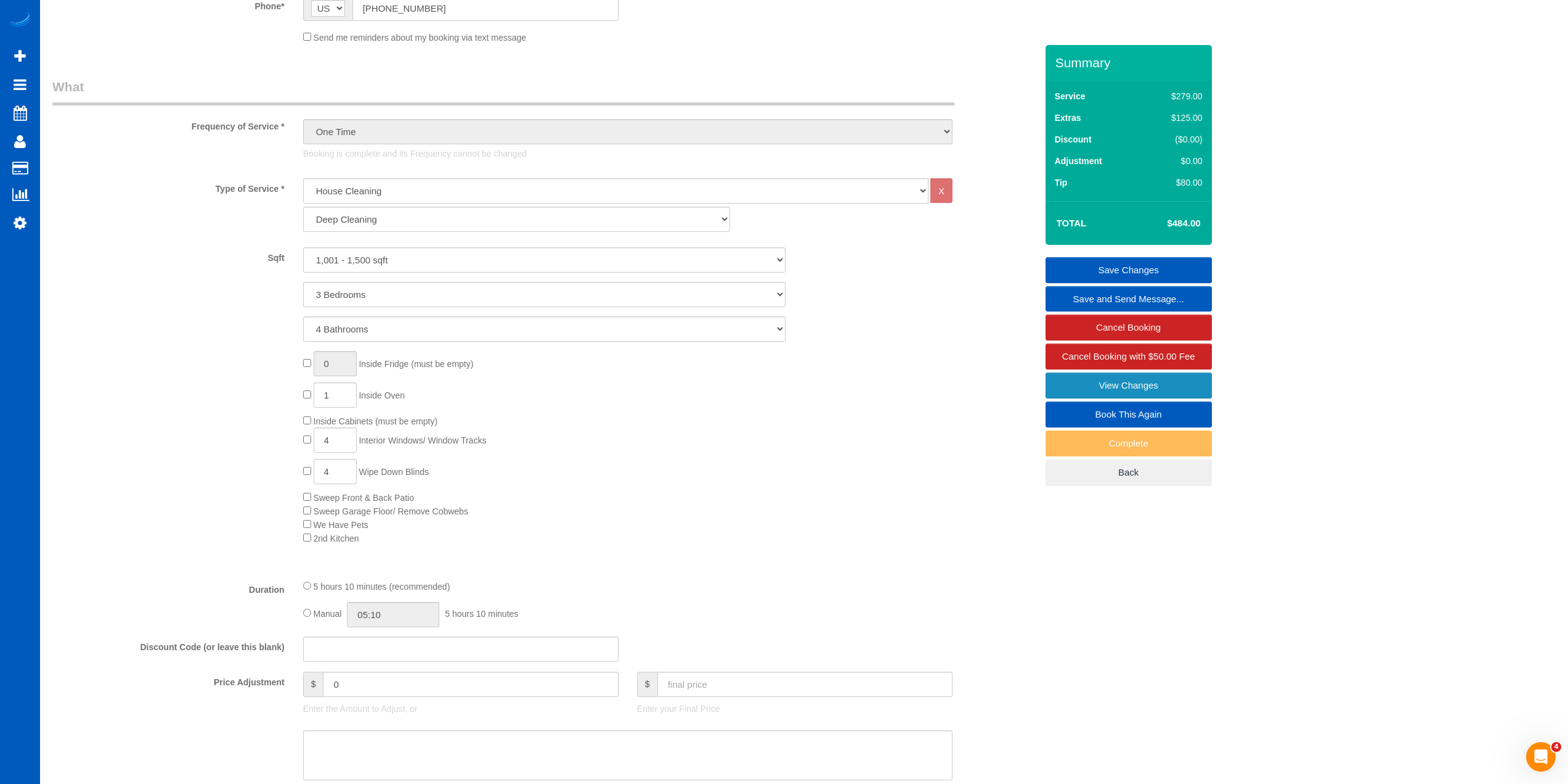
click at [1134, 391] on link "View Changes" at bounding box center [1129, 385] width 166 height 26
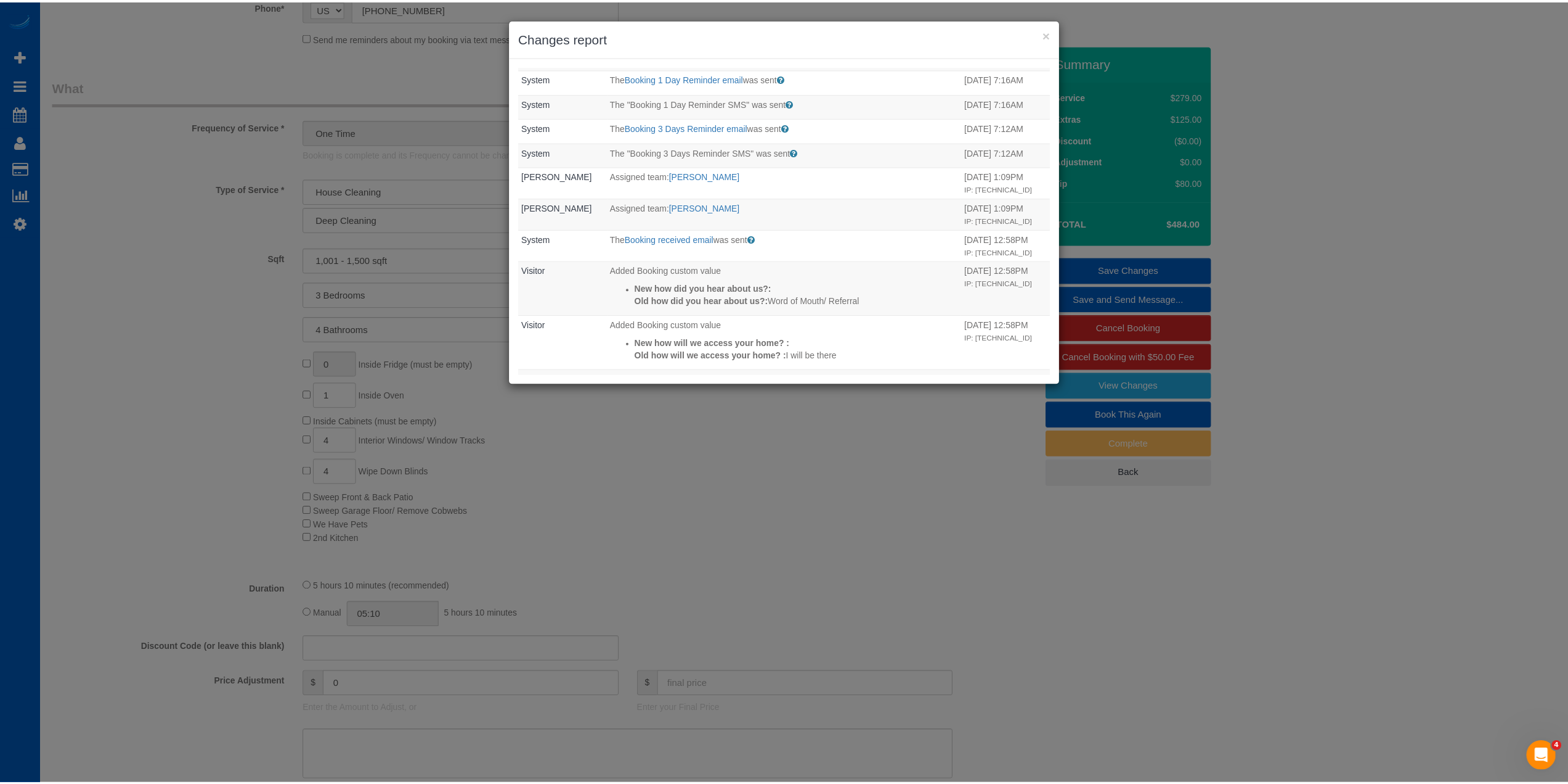
scroll to position [481, 0]
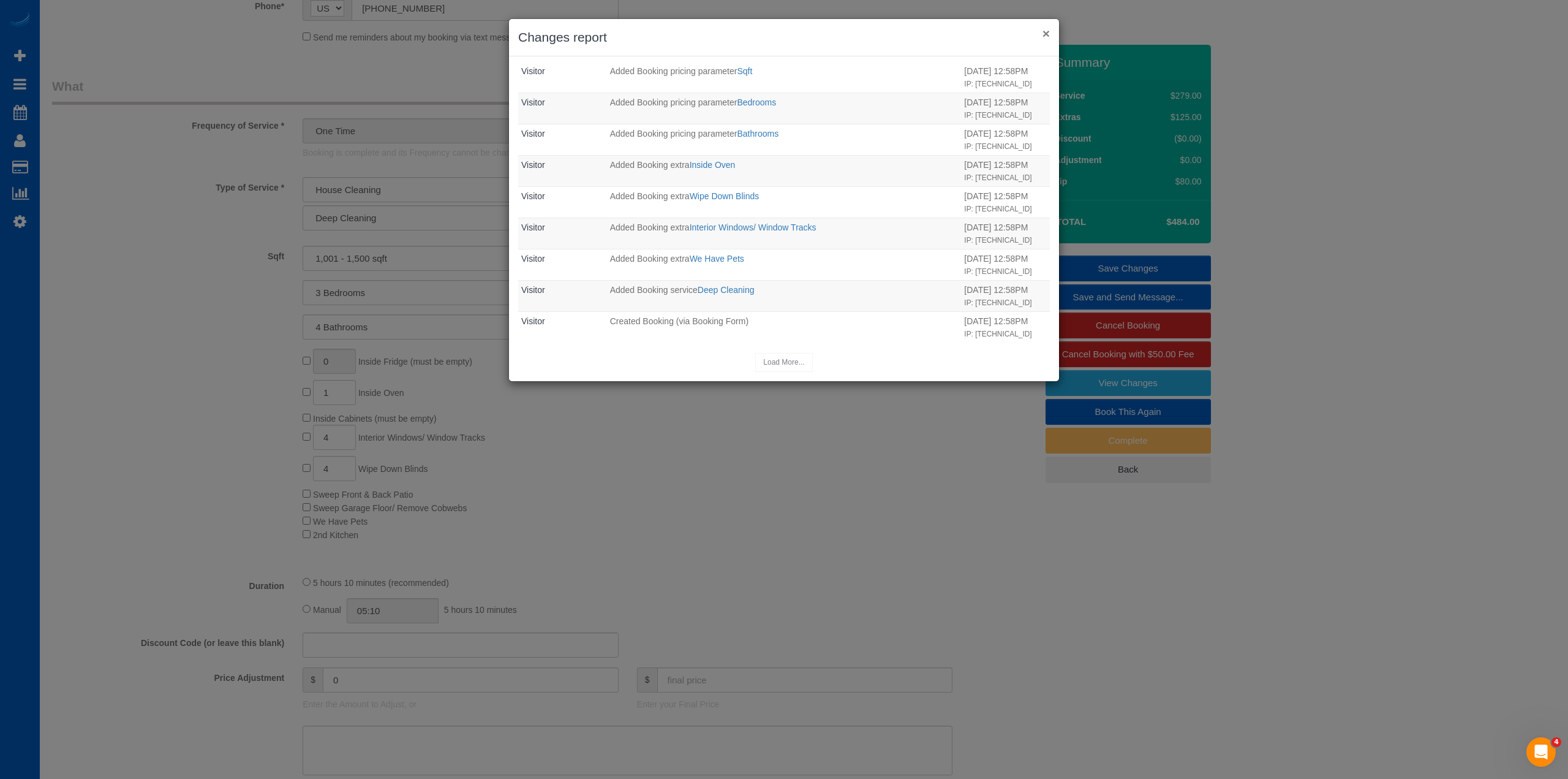
click at [1046, 28] on button "×" at bounding box center [1046, 33] width 7 height 12
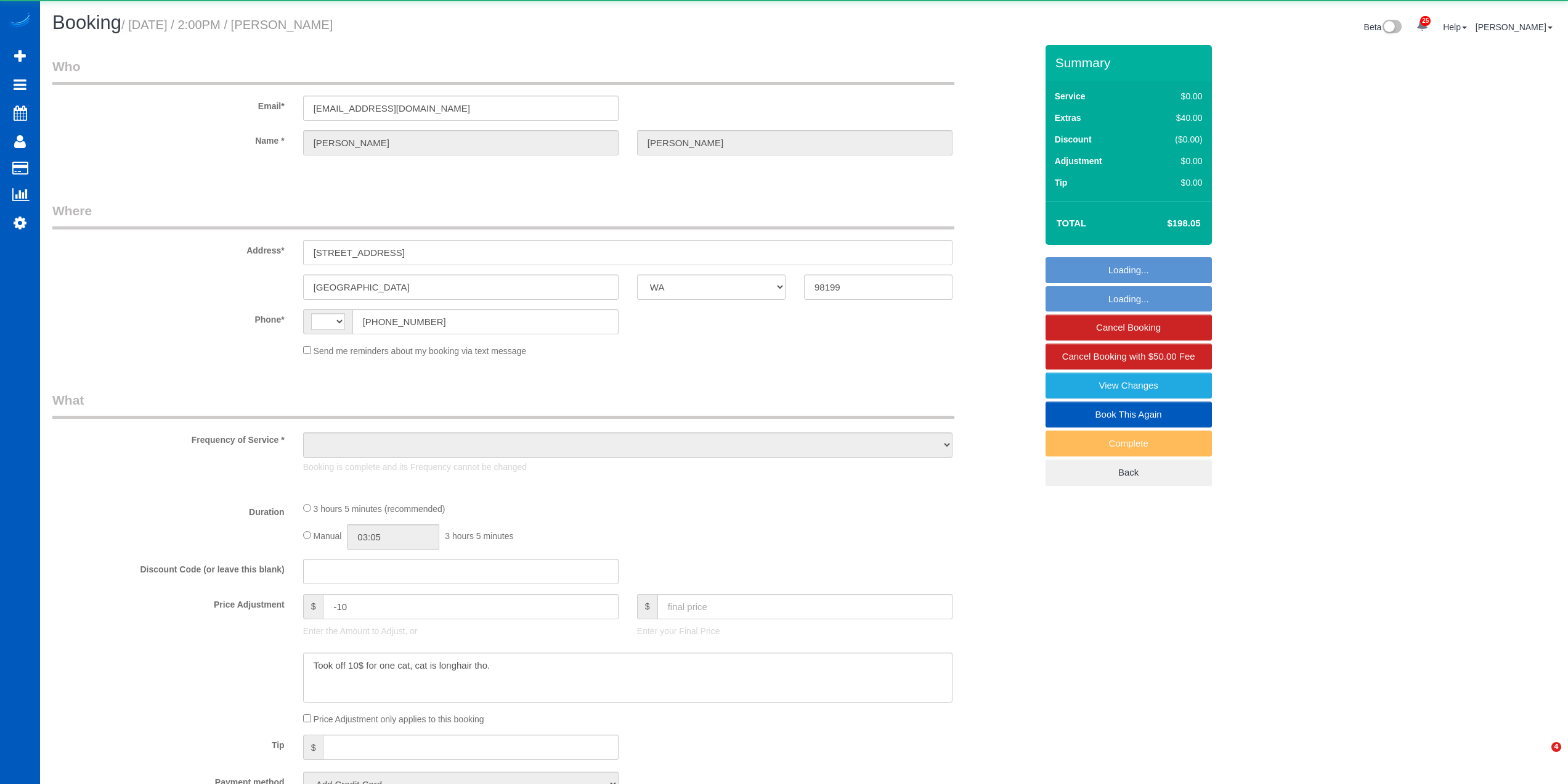
select select "WA"
select select "string:[GEOGRAPHIC_DATA]"
select select "object:930"
select select "string:fspay-9fed6d15-7bbe-4e6d-b0d0-519fc81b2ee5"
select select "spot1"
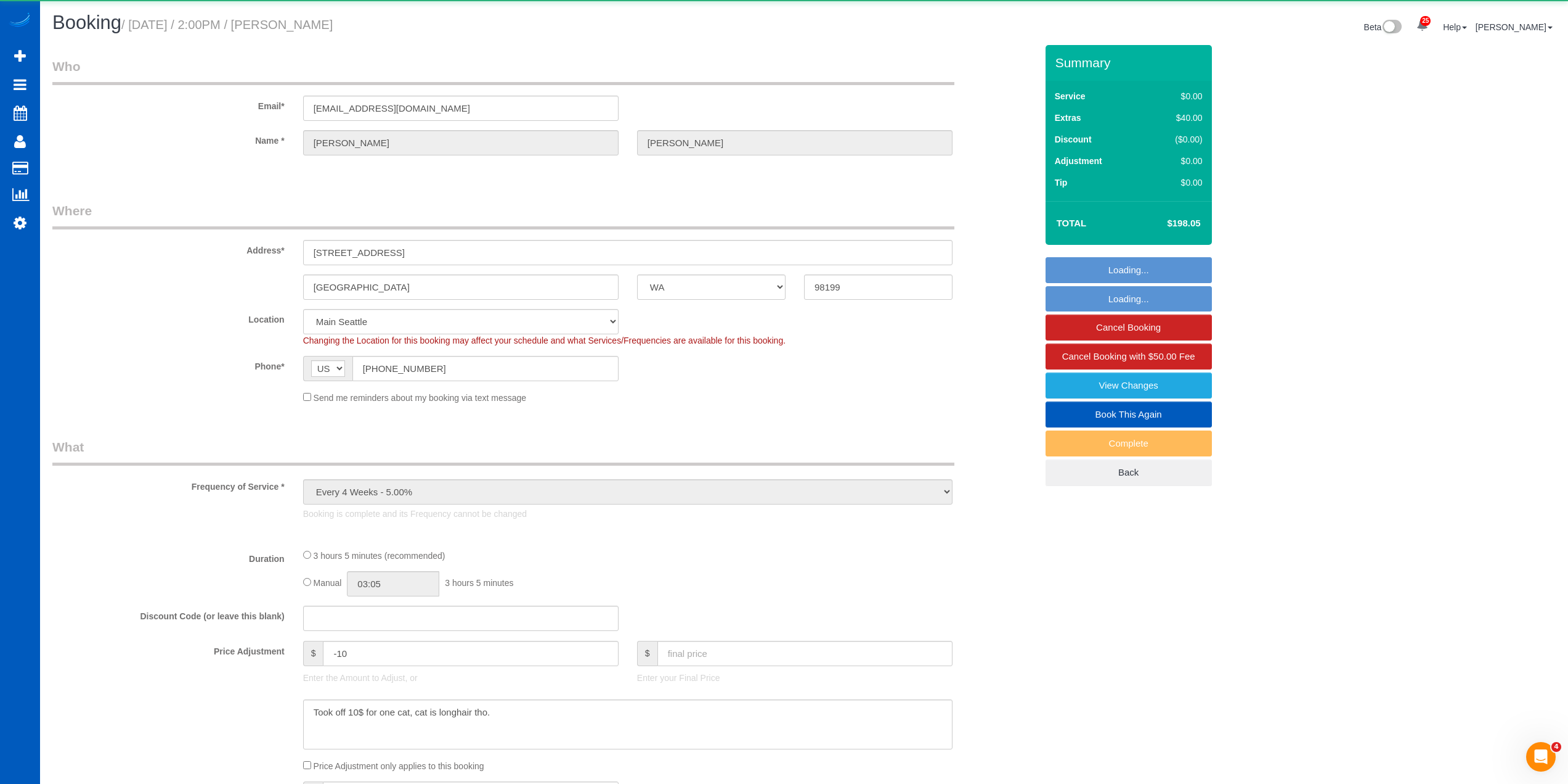
select select "object:935"
select select "199"
select select "1001"
select select "3"
select select "4"
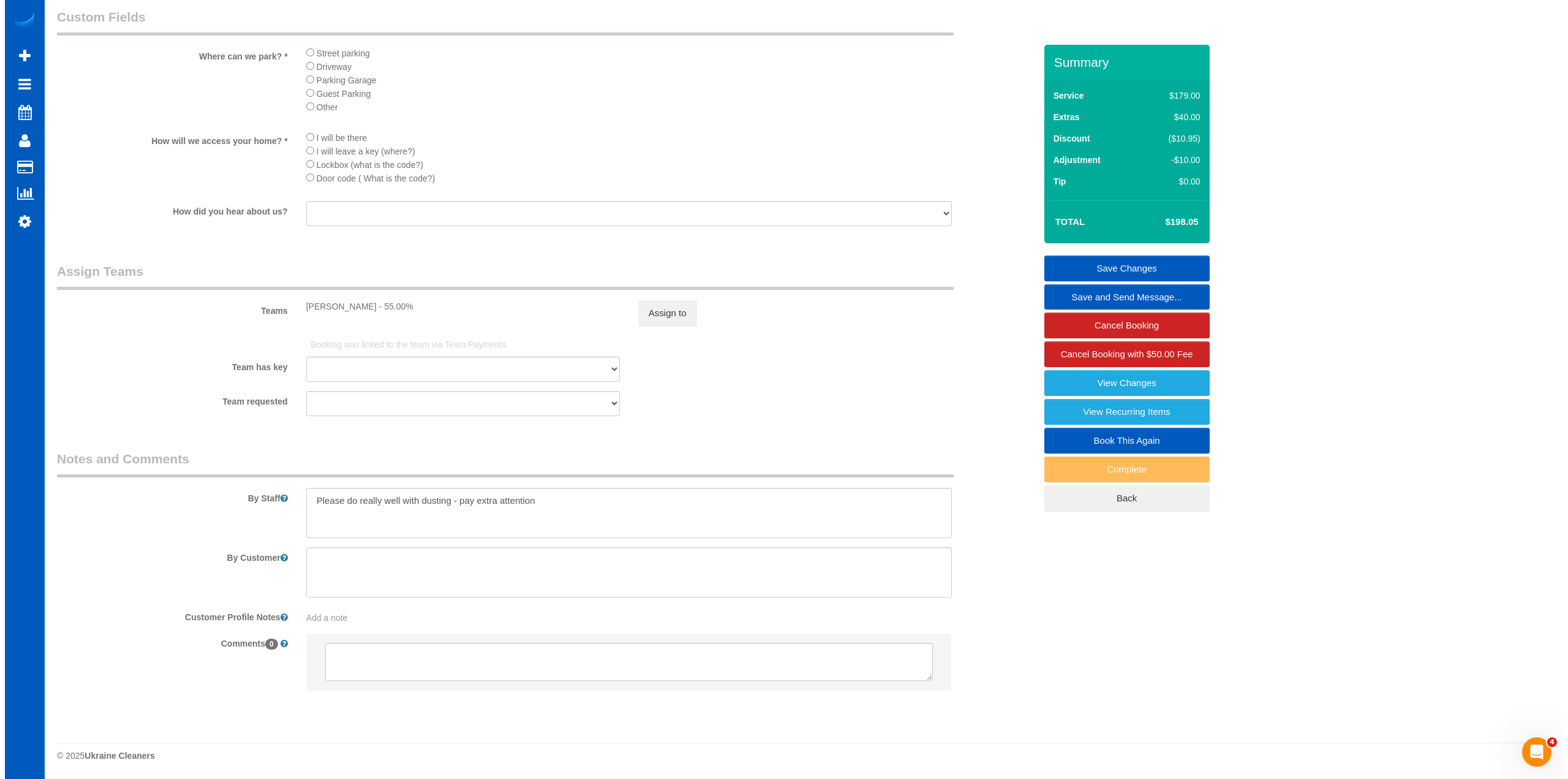
scroll to position [1420, 0]
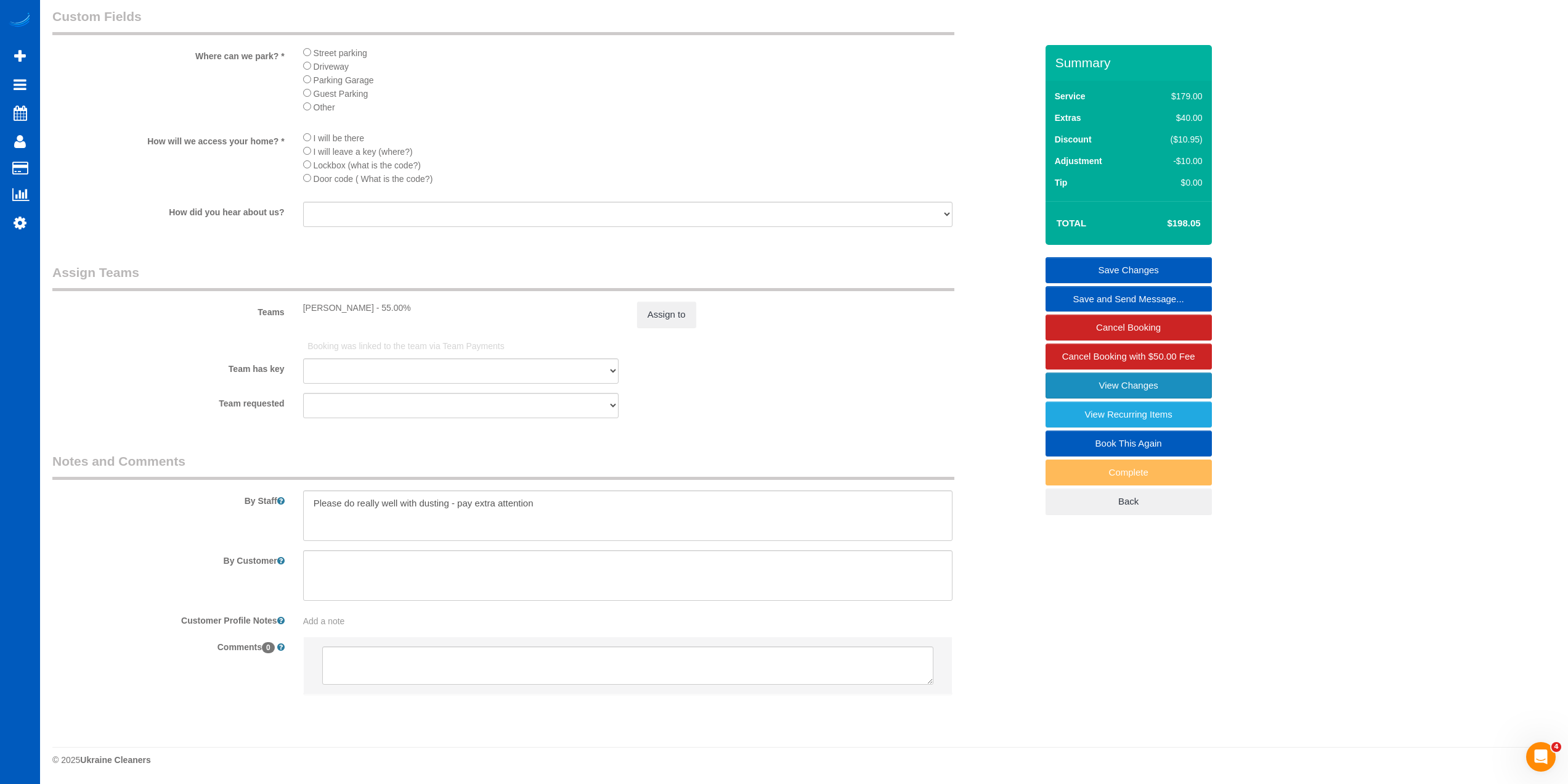
click at [1135, 383] on link "View Changes" at bounding box center [1129, 385] width 166 height 26
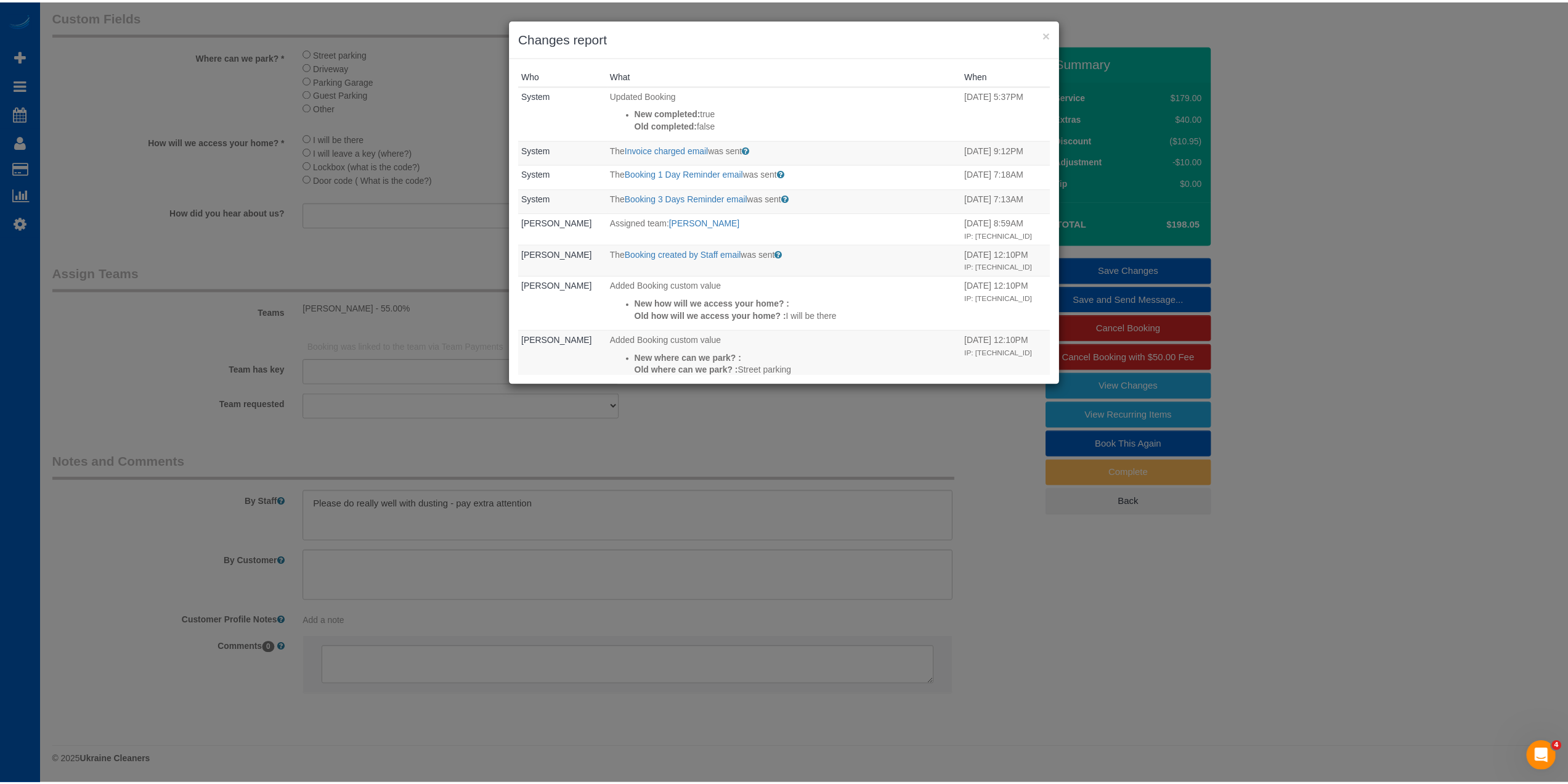
scroll to position [326, 0]
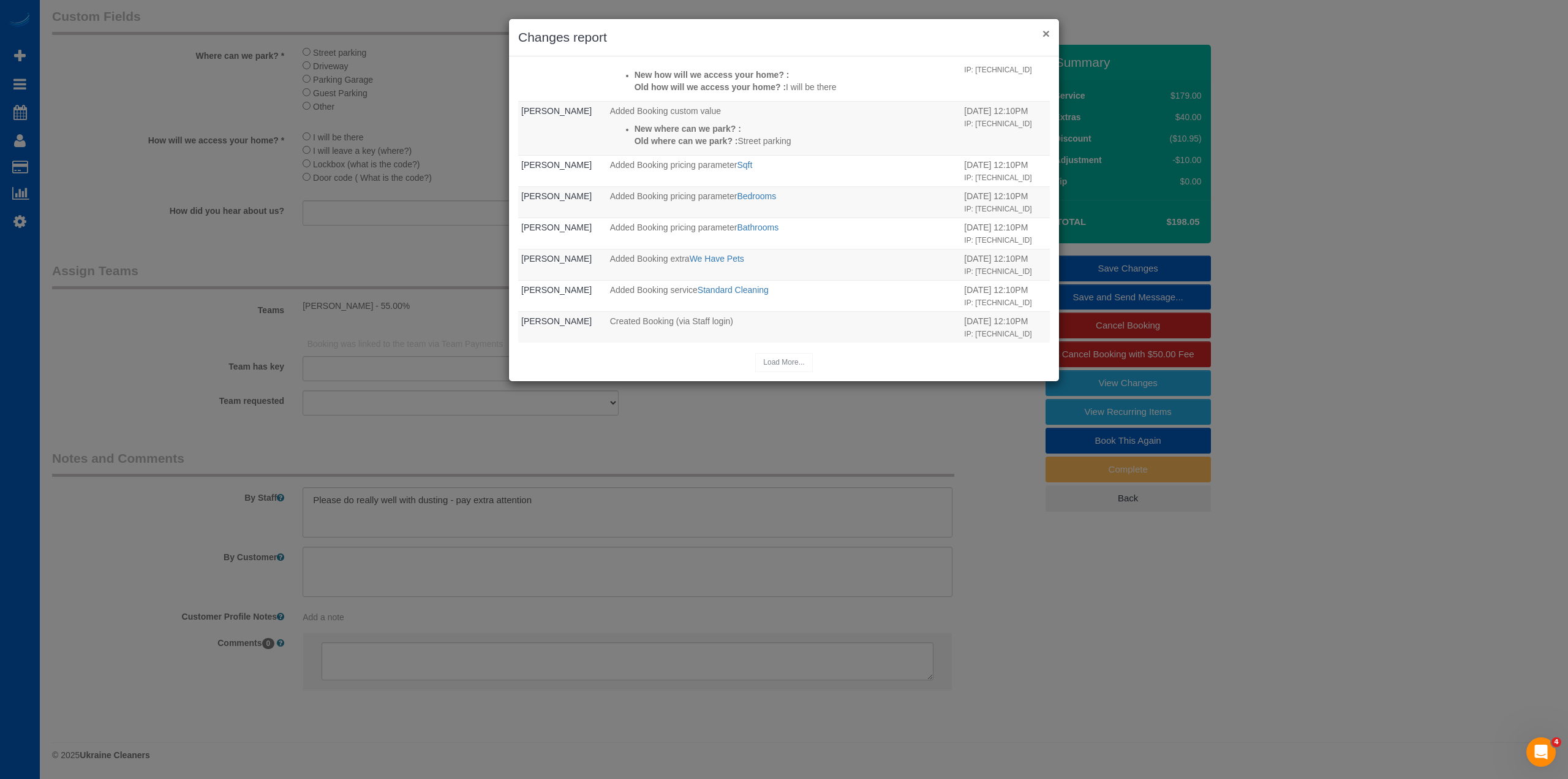
click at [1044, 30] on button "×" at bounding box center [1046, 33] width 7 height 12
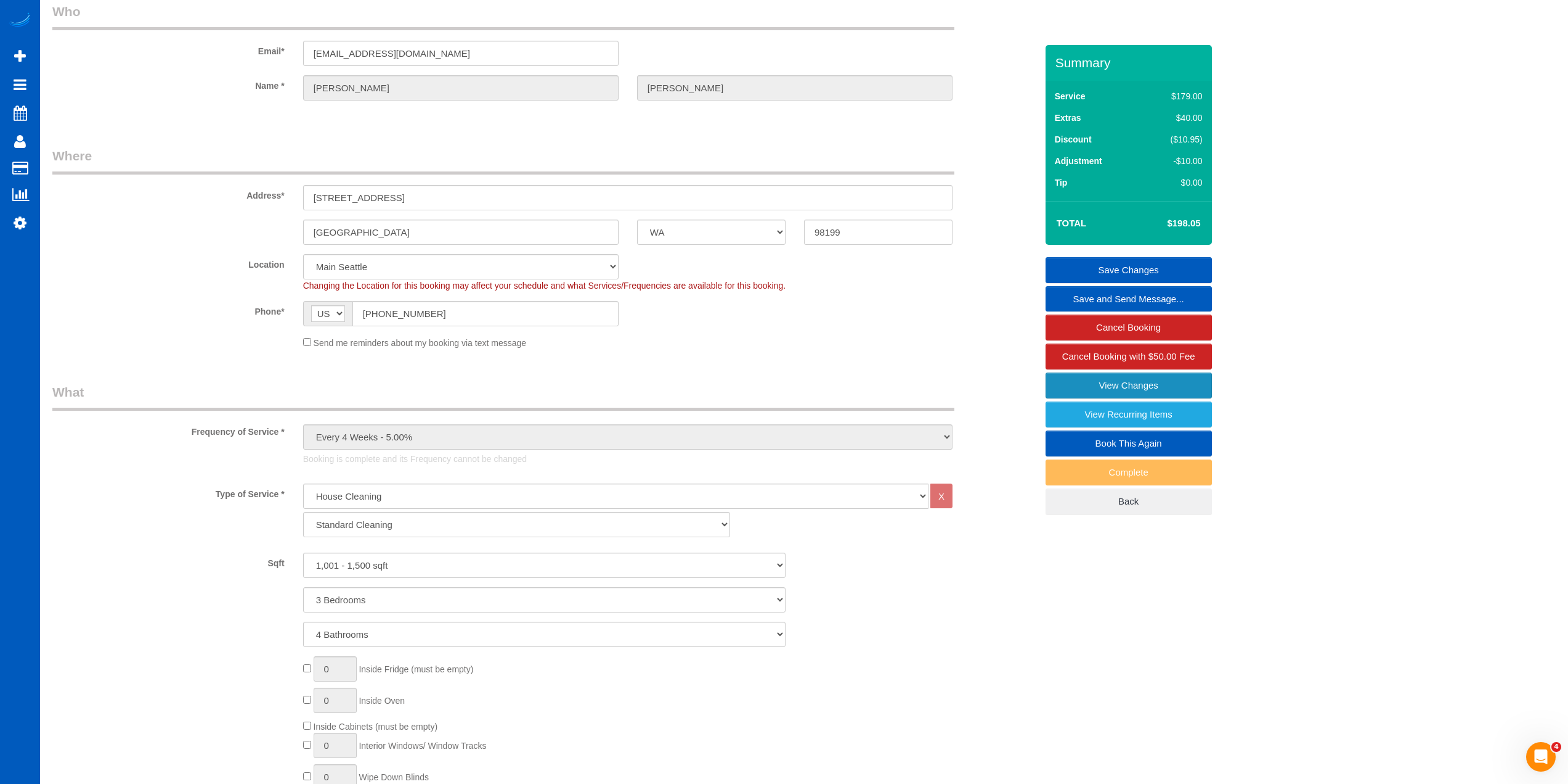
scroll to position [0, 0]
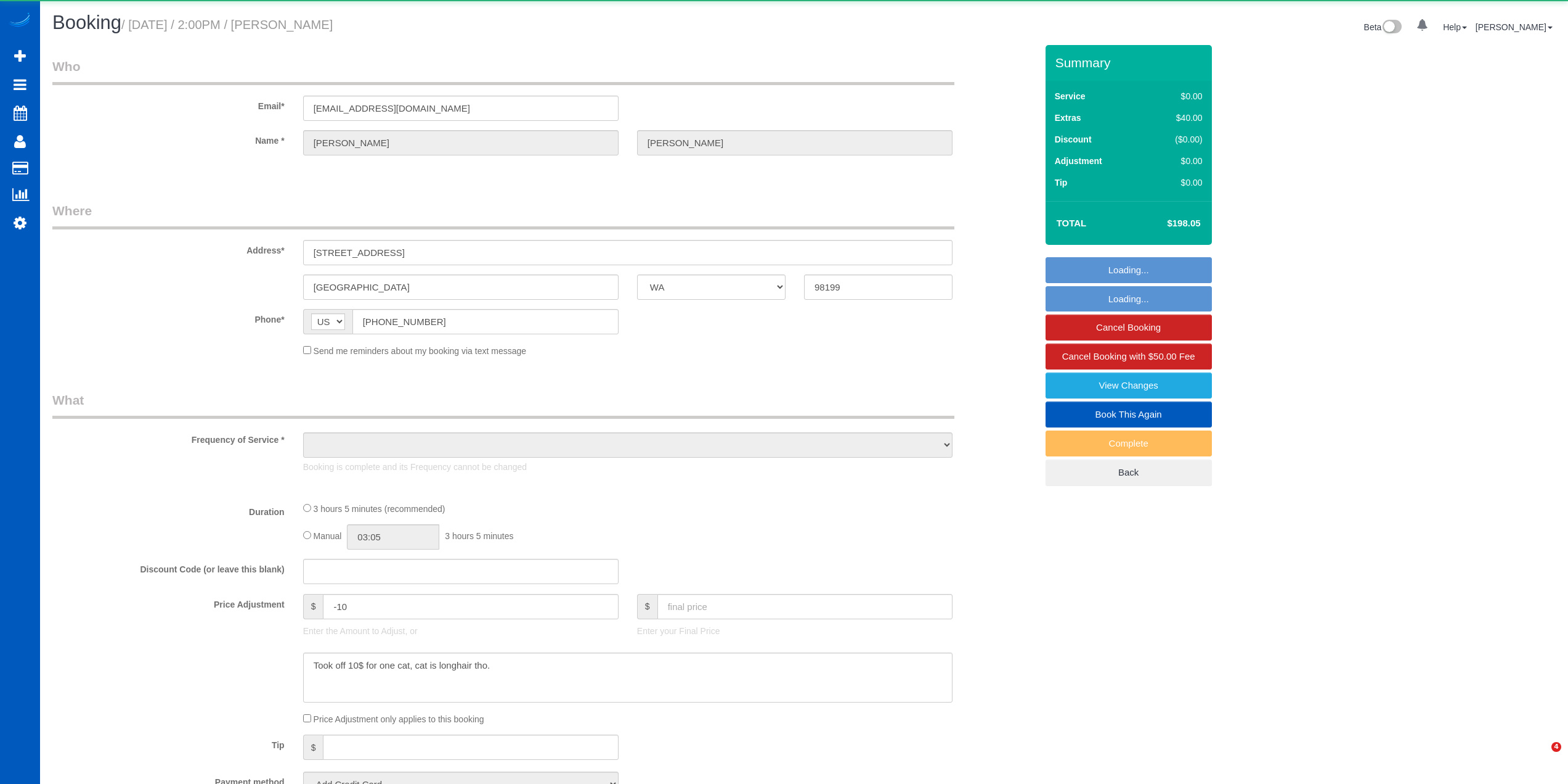
select select "WA"
select select "object:1065"
select select "string:fspay-9fed6d15-7bbe-4e6d-b0d0-519fc81b2ee5"
select select "199"
select select "1001"
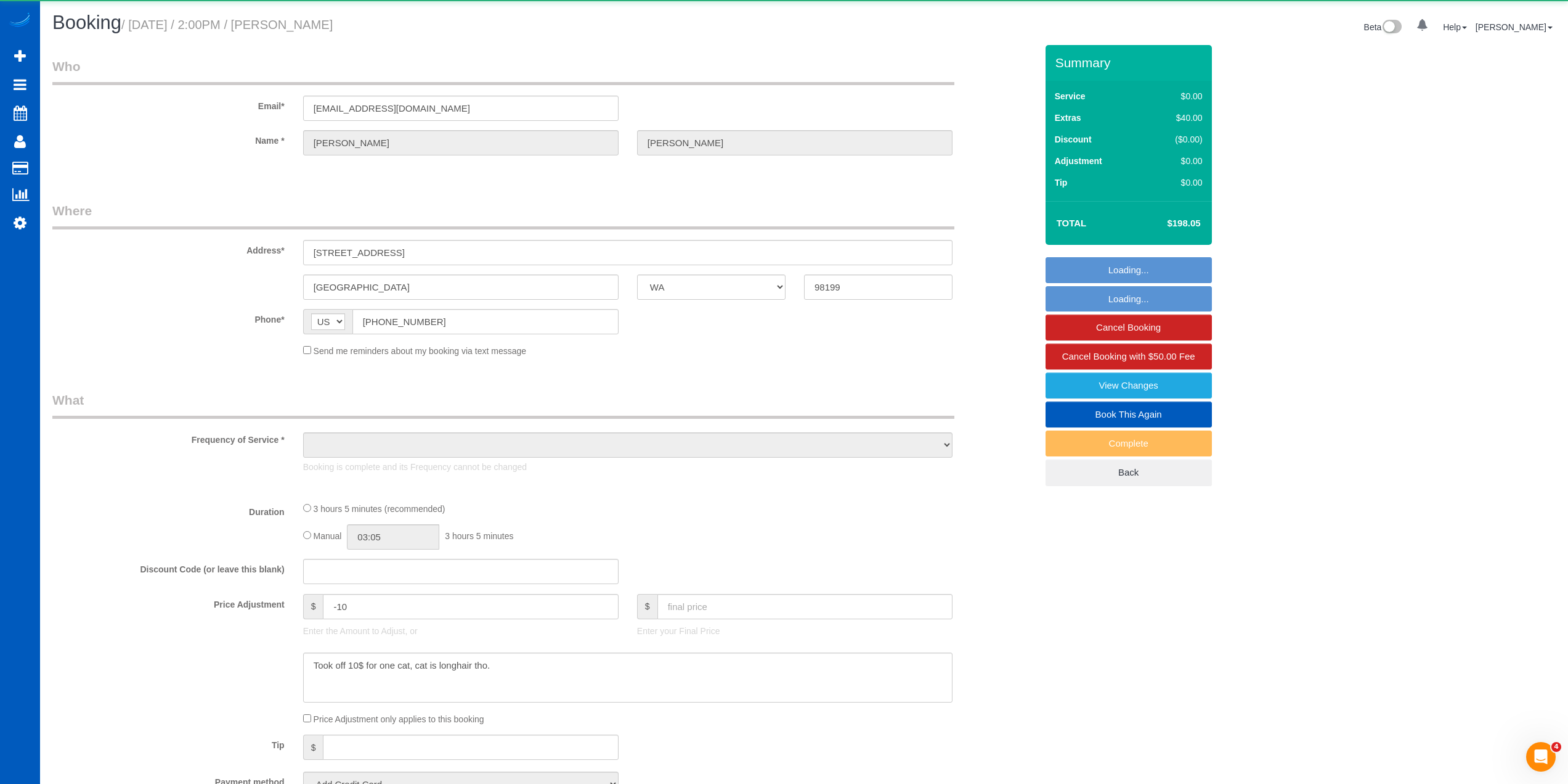
select select "3"
select select "4"
select select "spot1"
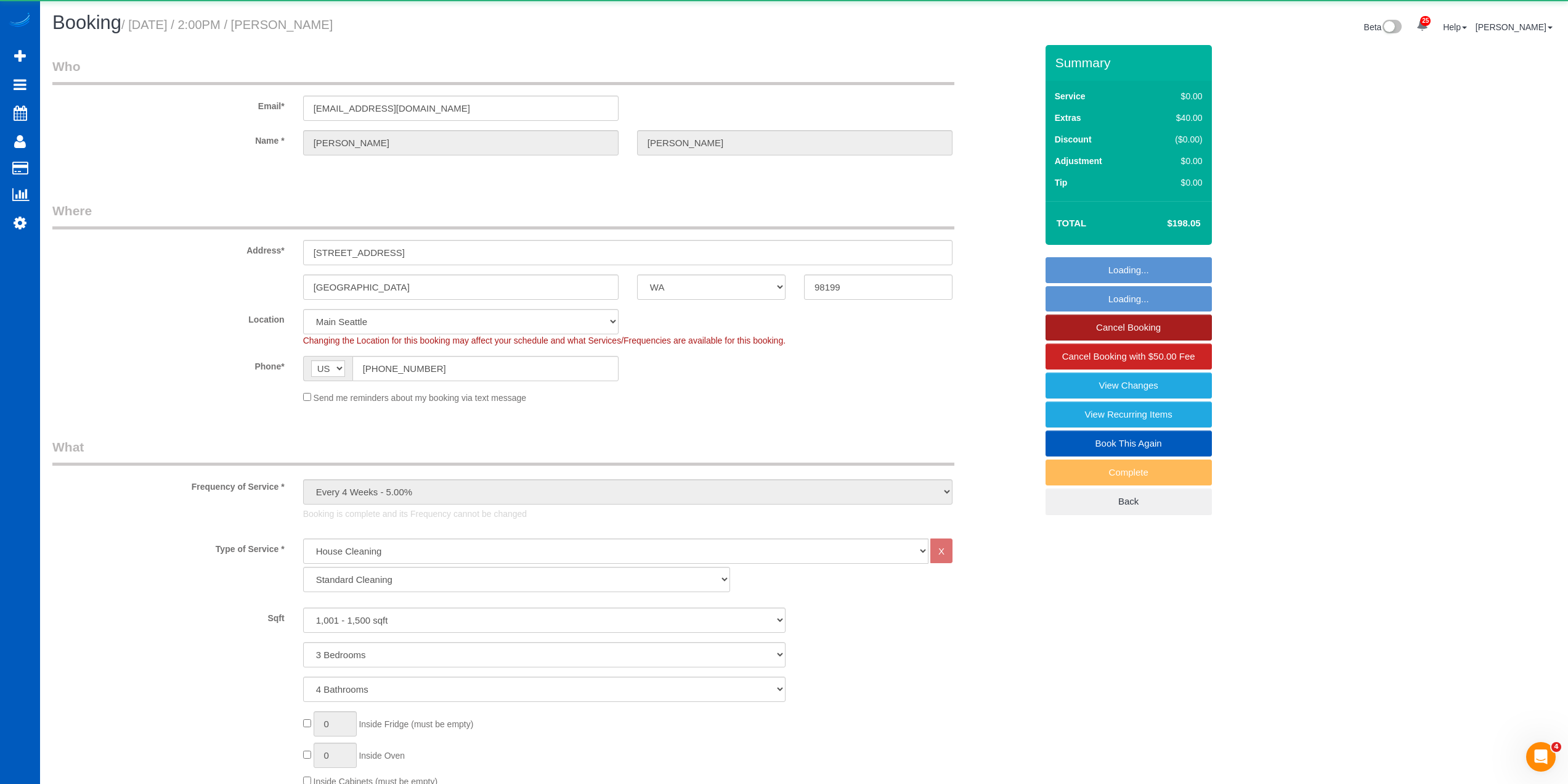
select select "object:1256"
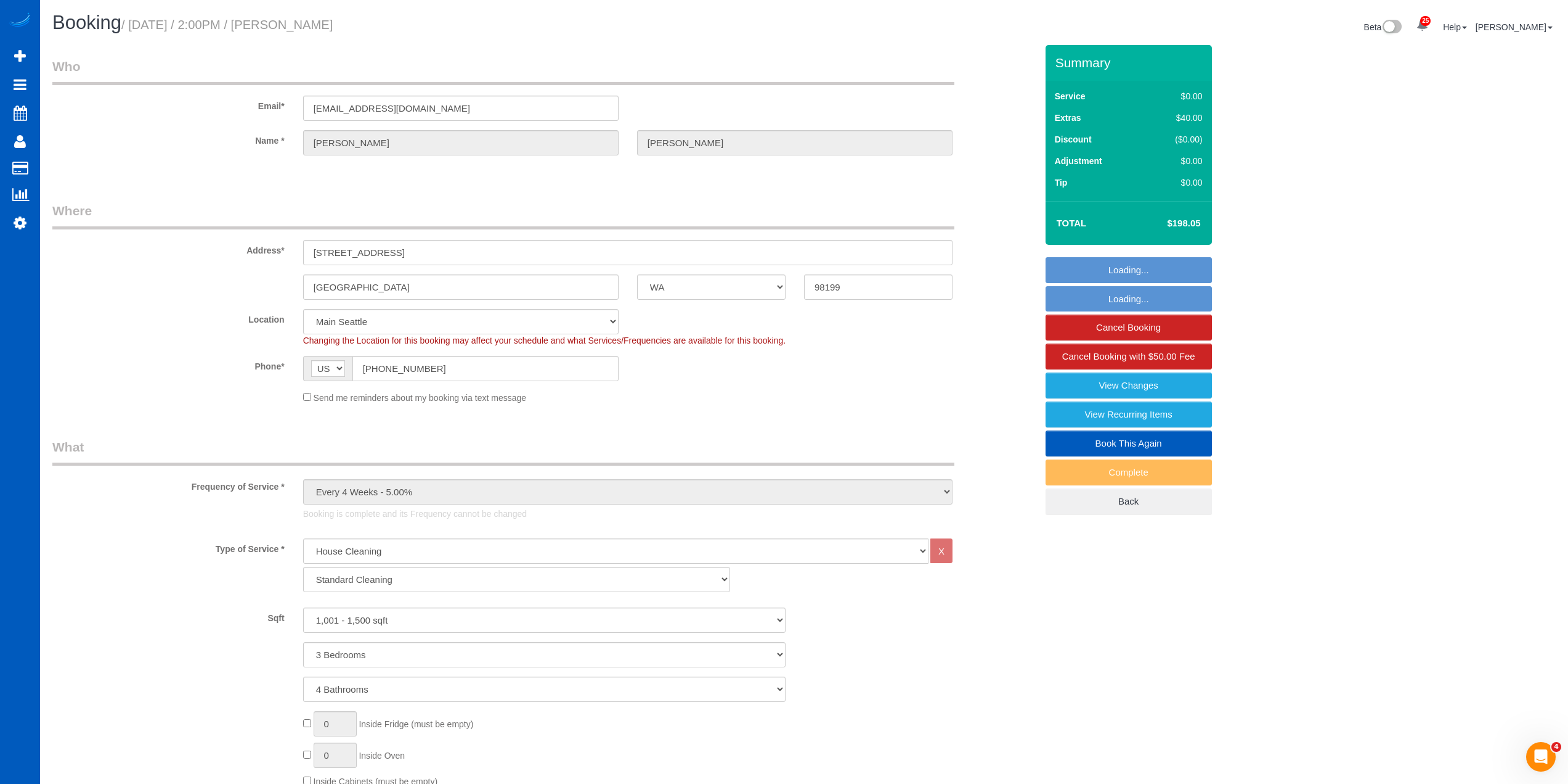
click at [677, 337] on span "Changing the Location for this booking may affect your schedule and what Servic…" at bounding box center [544, 340] width 483 height 10
click at [706, 370] on div "Phone* AF AL DZ AD AO AI AQ AG AR AM AW AU AT AZ BS BH BD BB BY BE BZ BJ BM BT …" at bounding box center [543, 368] width 1002 height 25
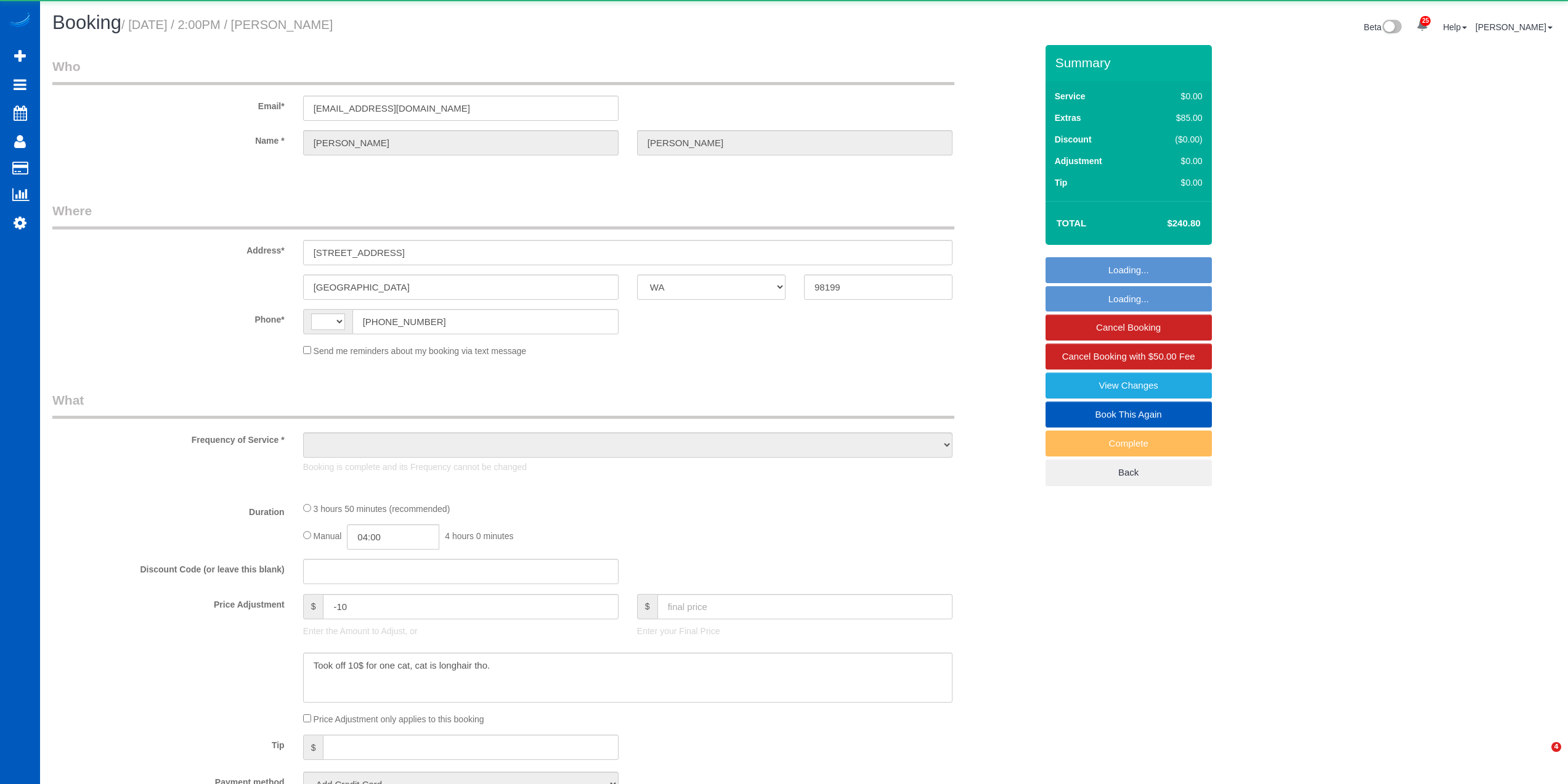
select select "WA"
select select "string:[GEOGRAPHIC_DATA]"
select select "object:924"
select select "string:fspay-9fed6d15-7bbe-4e6d-b0d0-519fc81b2ee5"
select select "spot1"
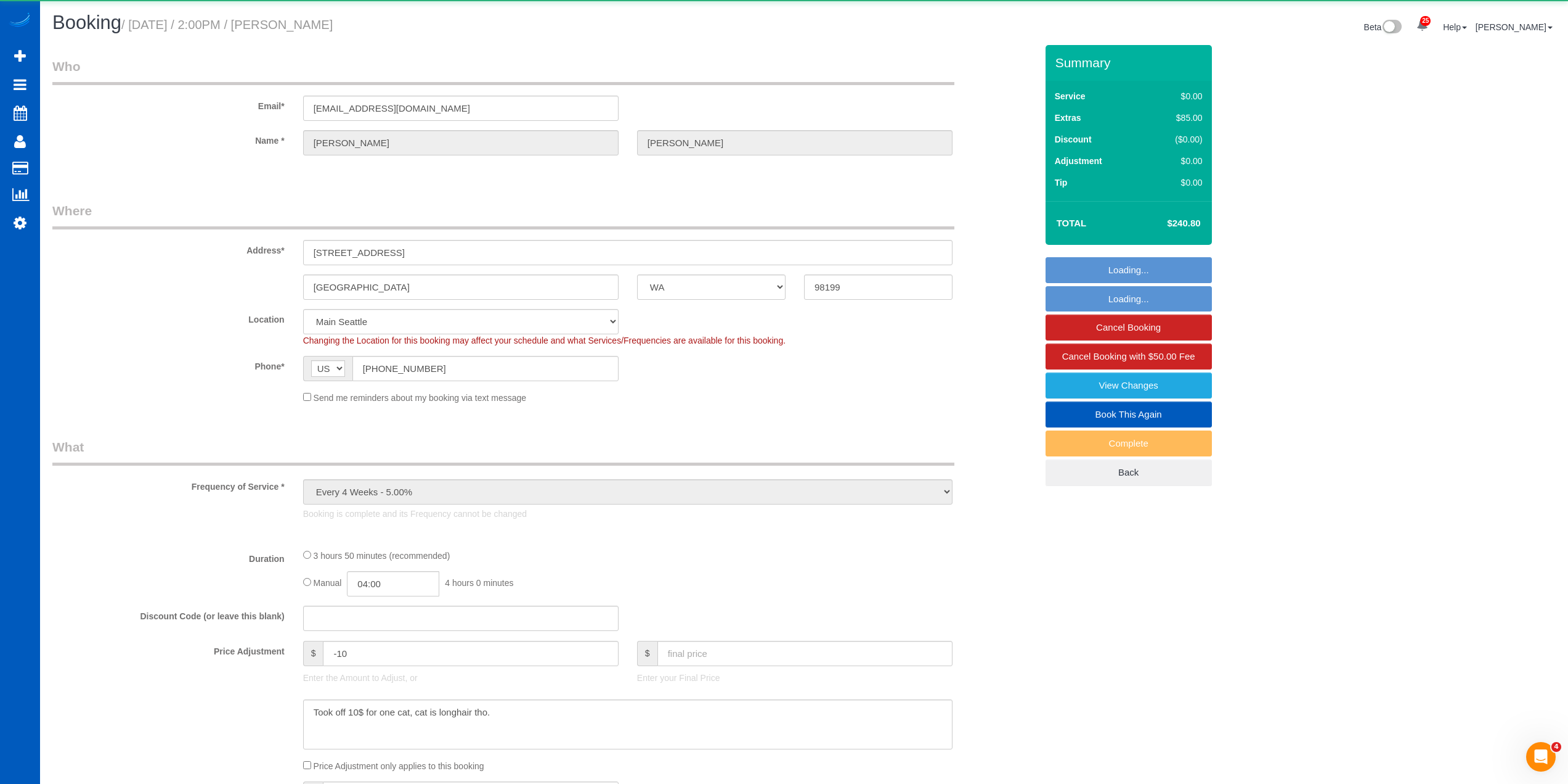
select select "object:1172"
select select "199"
select select "1001"
select select "3"
select select "4"
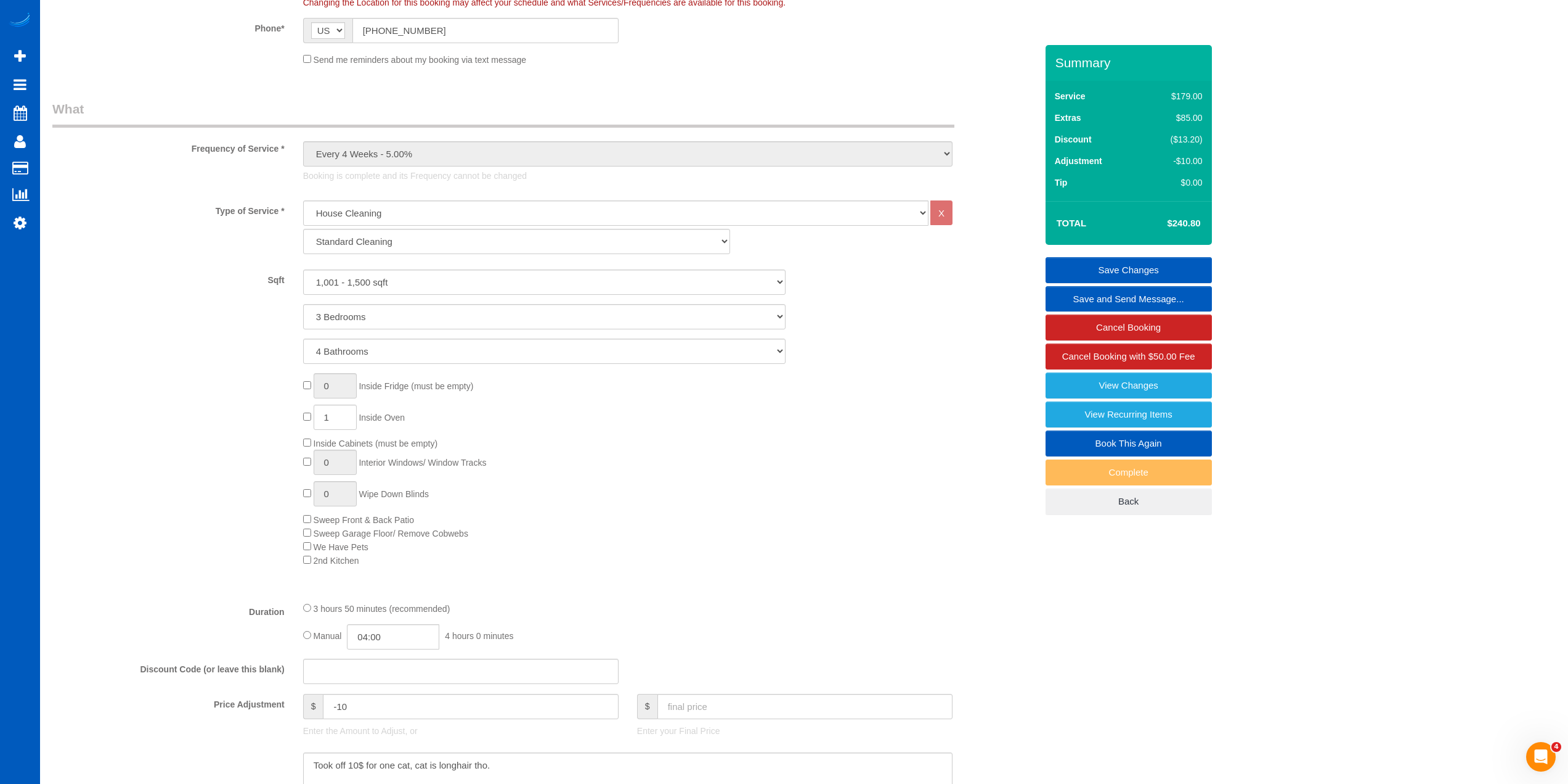
scroll to position [308, 0]
